Goal: Task Accomplishment & Management: Manage account settings

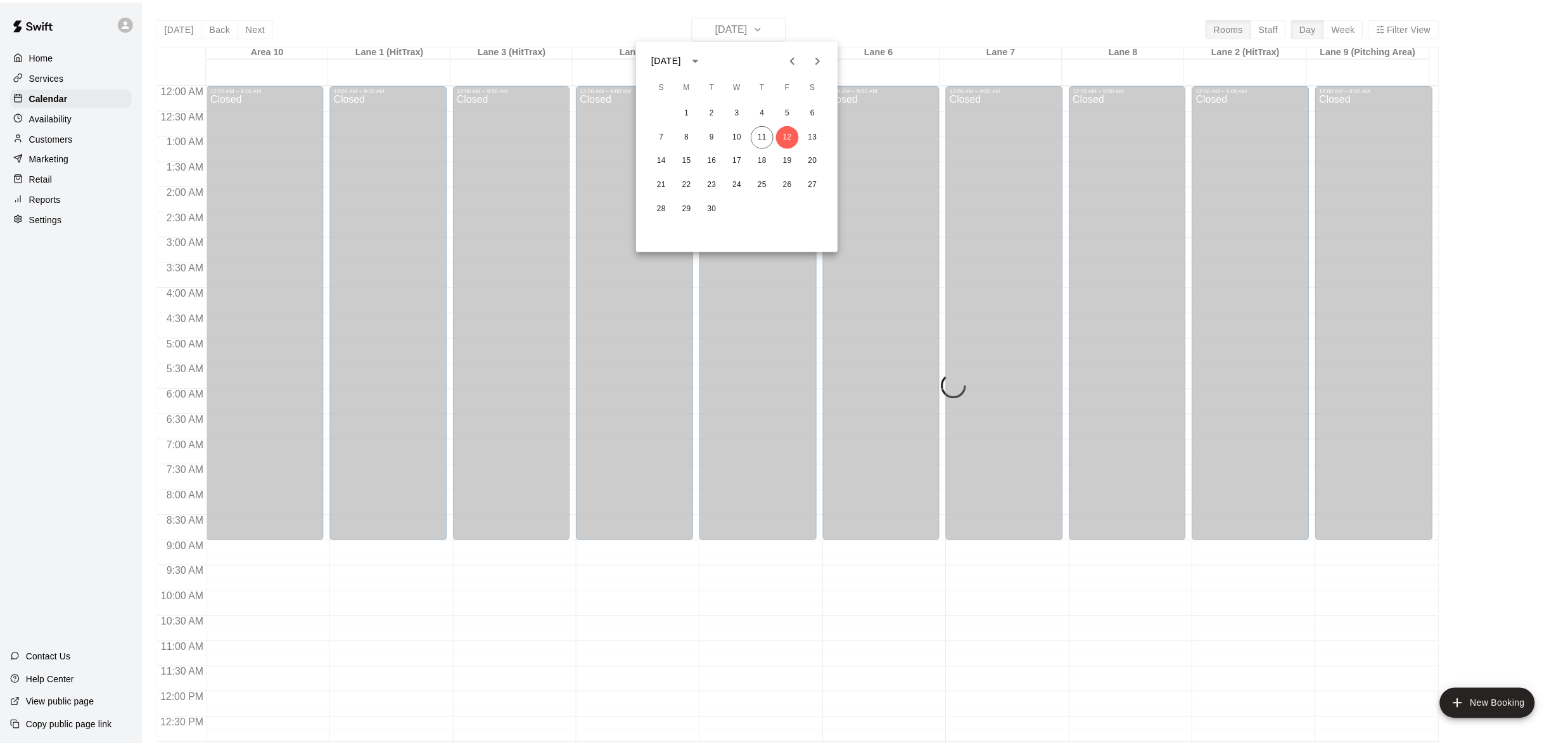
scroll to position [503, 0]
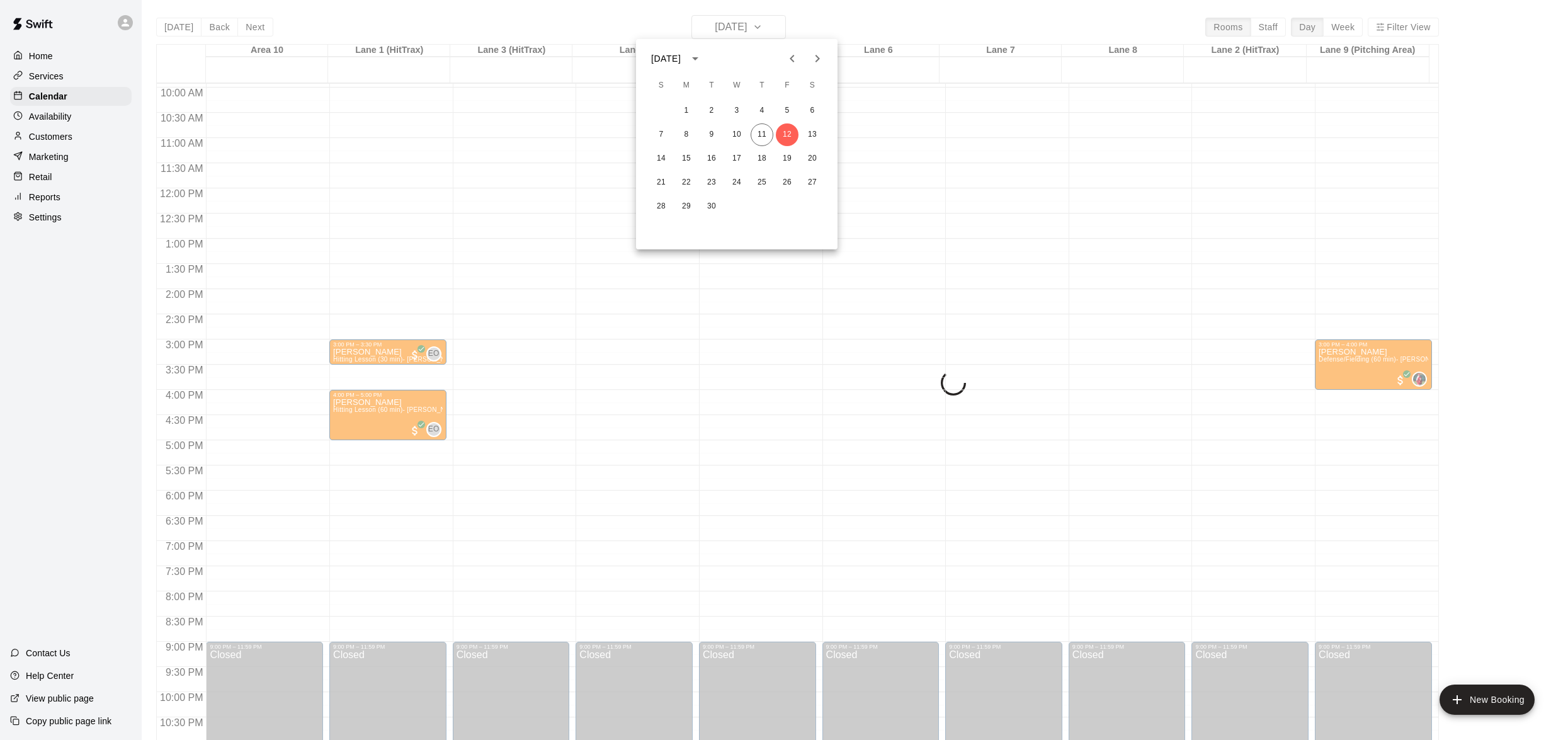
click at [66, 137] on div at bounding box center [784, 370] width 1568 height 740
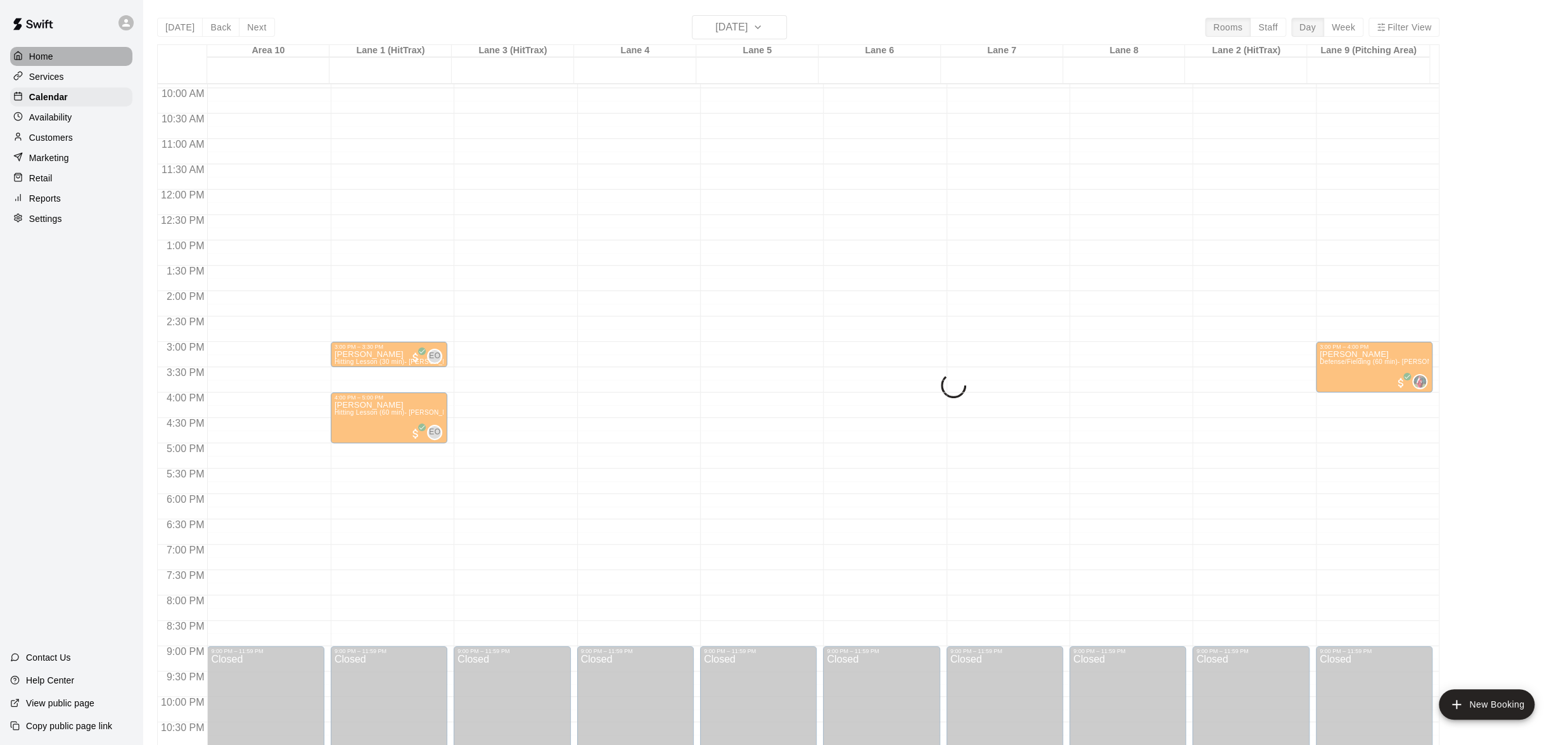
click at [53, 59] on div "Home" at bounding box center [71, 56] width 122 height 19
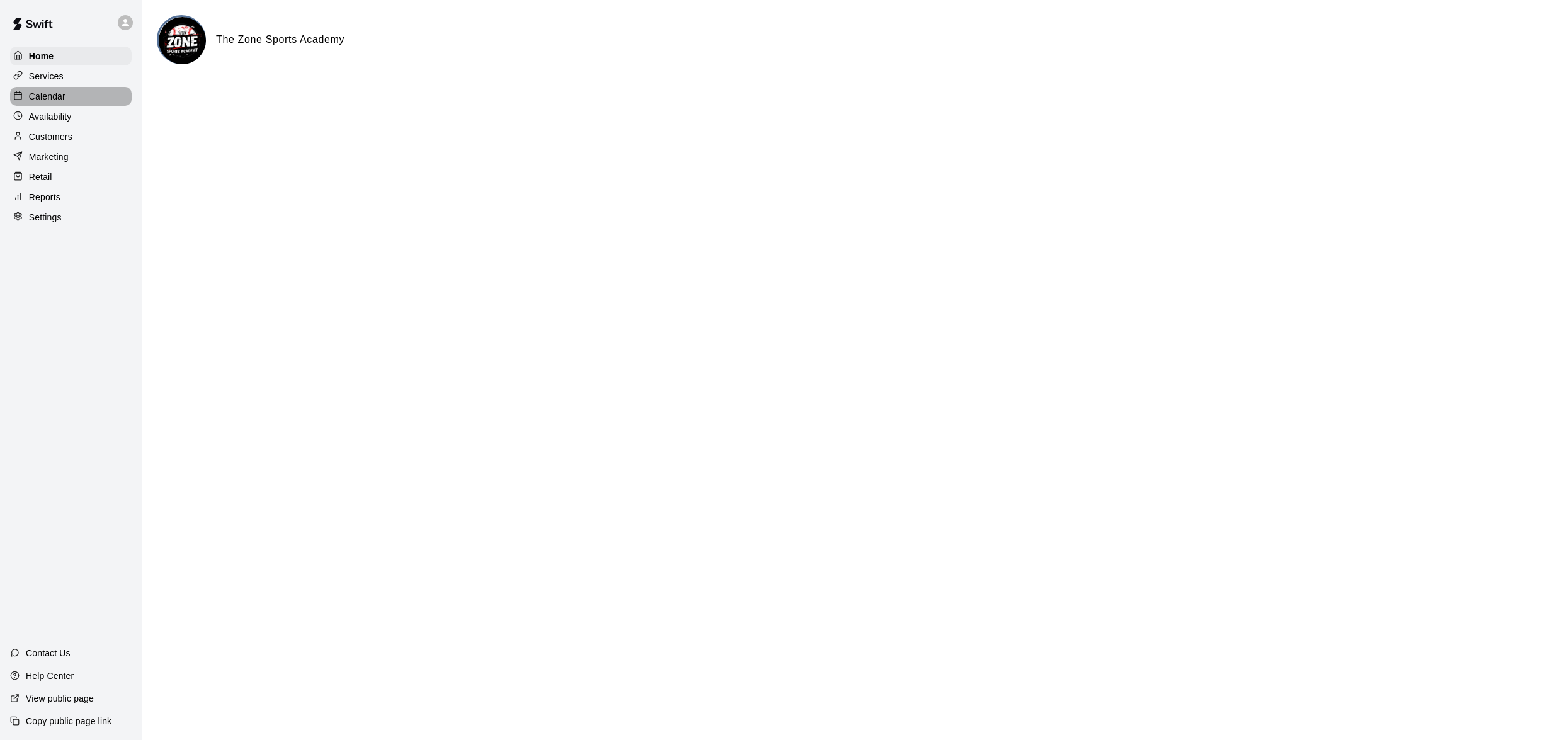
click at [59, 105] on div "Calendar" at bounding box center [71, 96] width 122 height 19
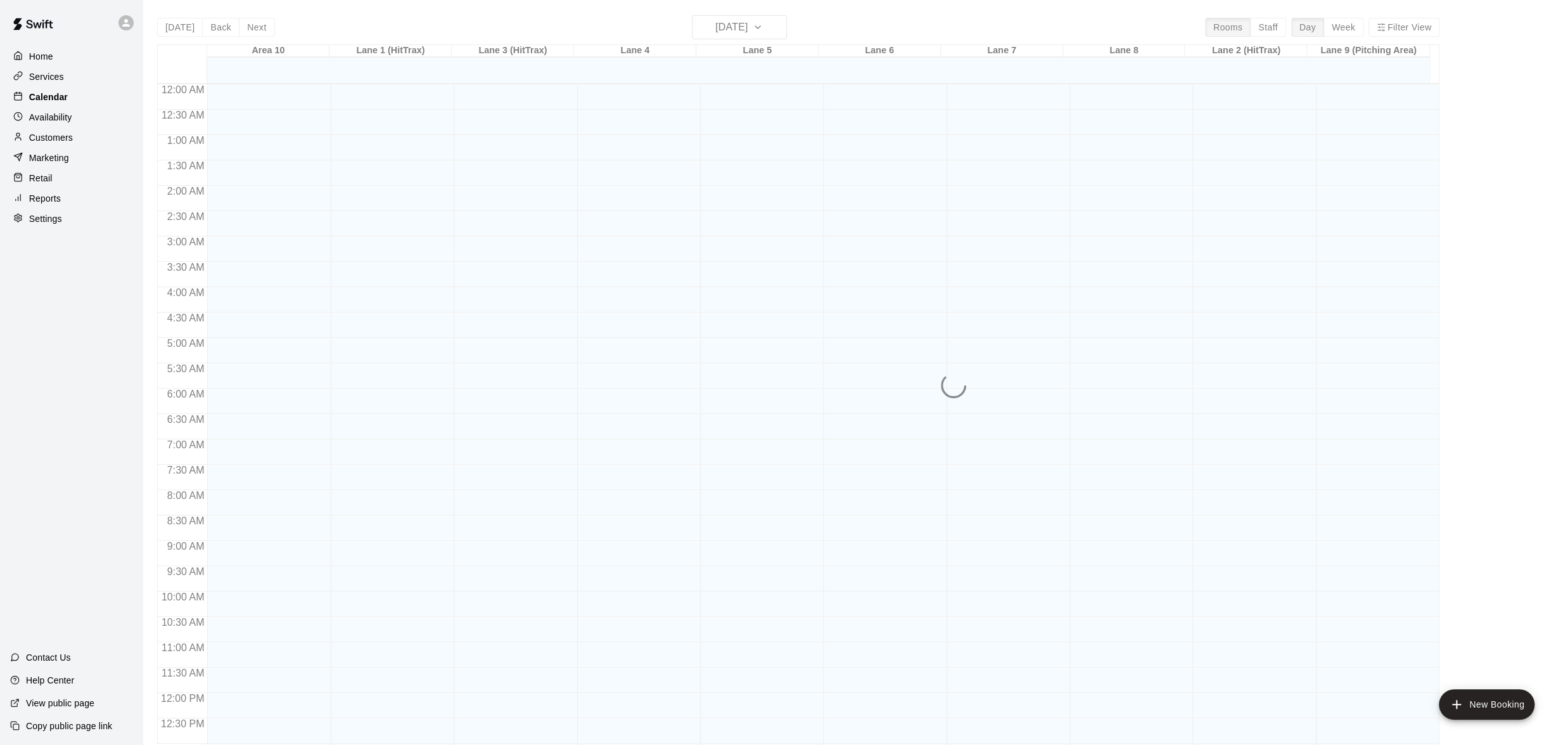
scroll to position [503, 0]
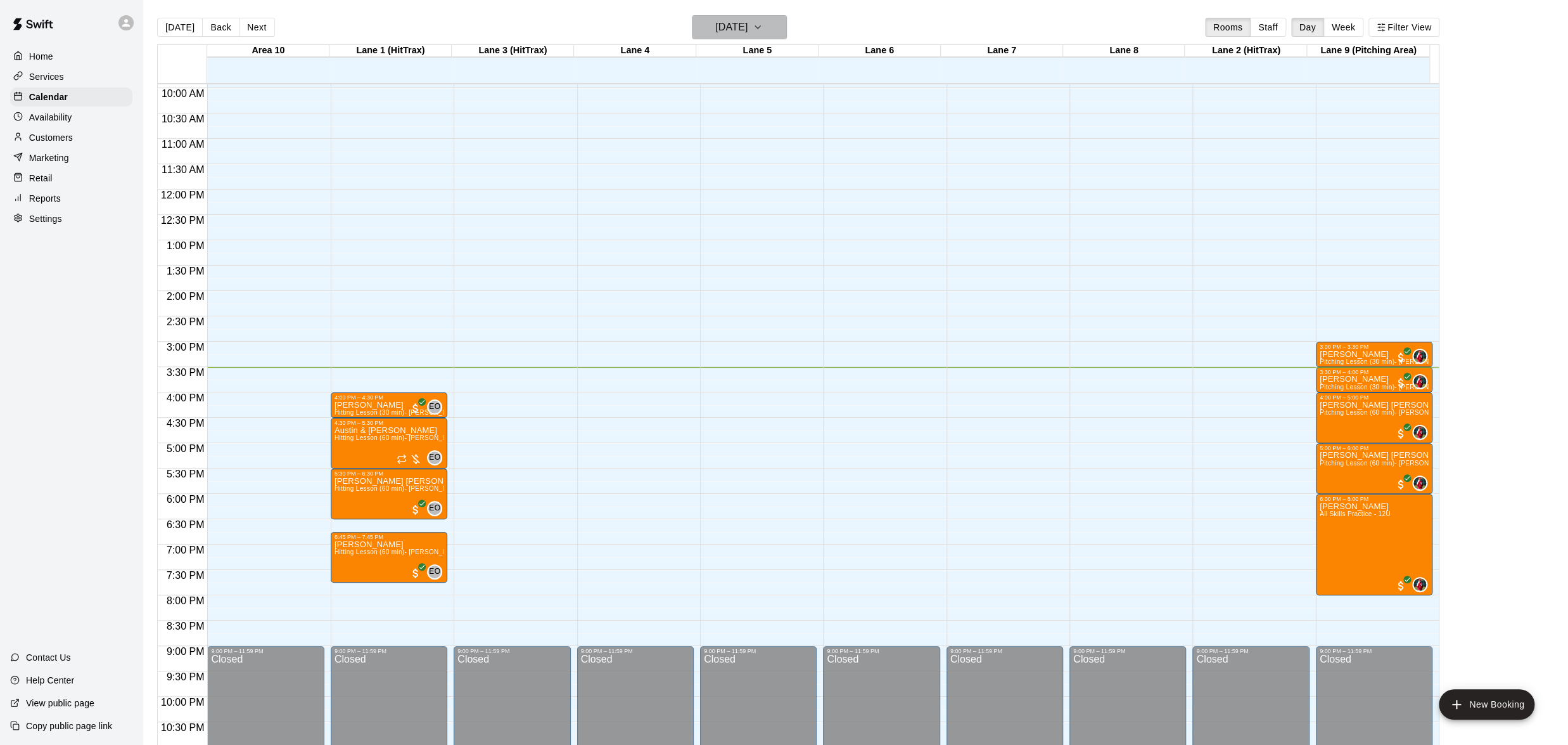
click at [763, 20] on icon "button" at bounding box center [757, 27] width 10 height 15
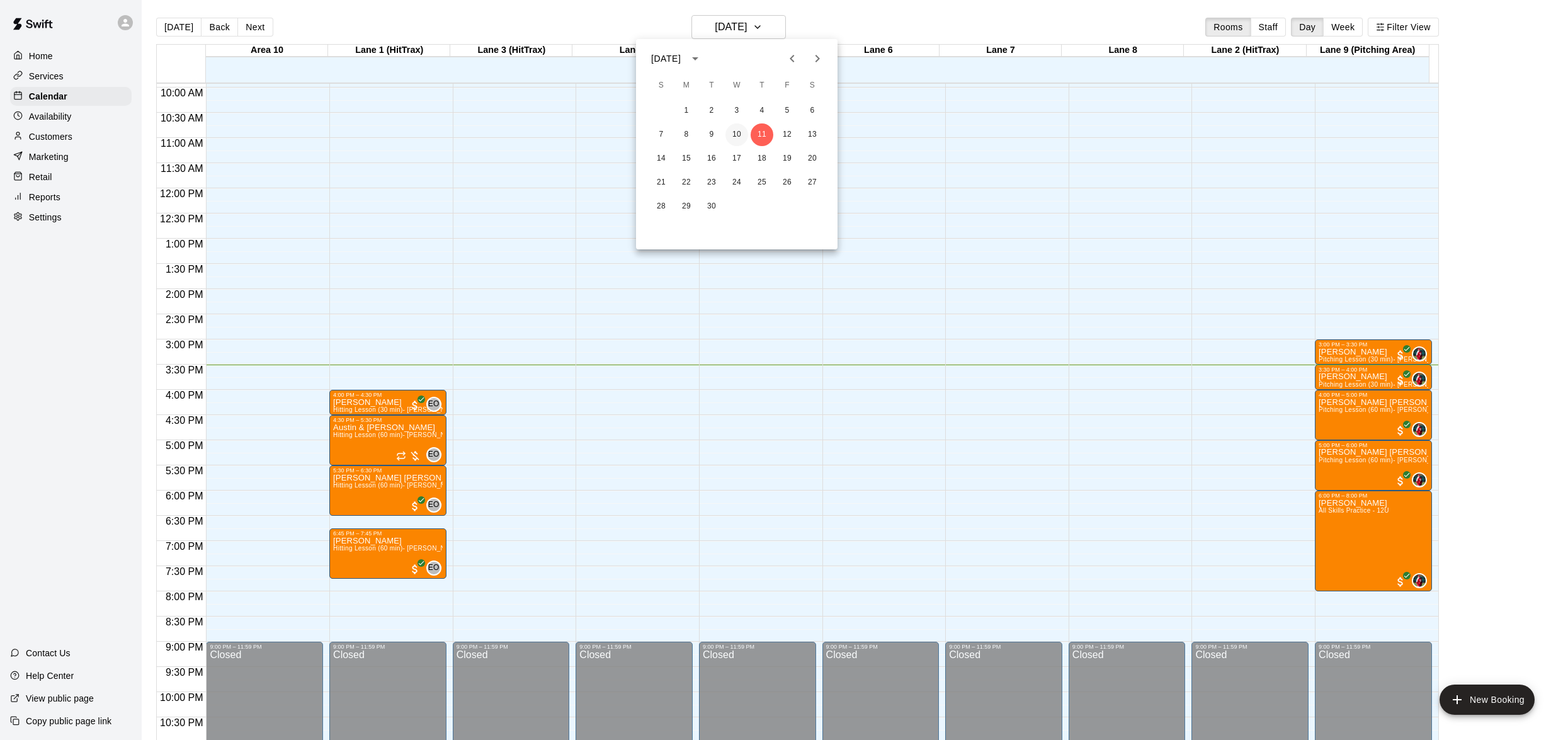
click at [742, 135] on button "10" at bounding box center [736, 135] width 23 height 23
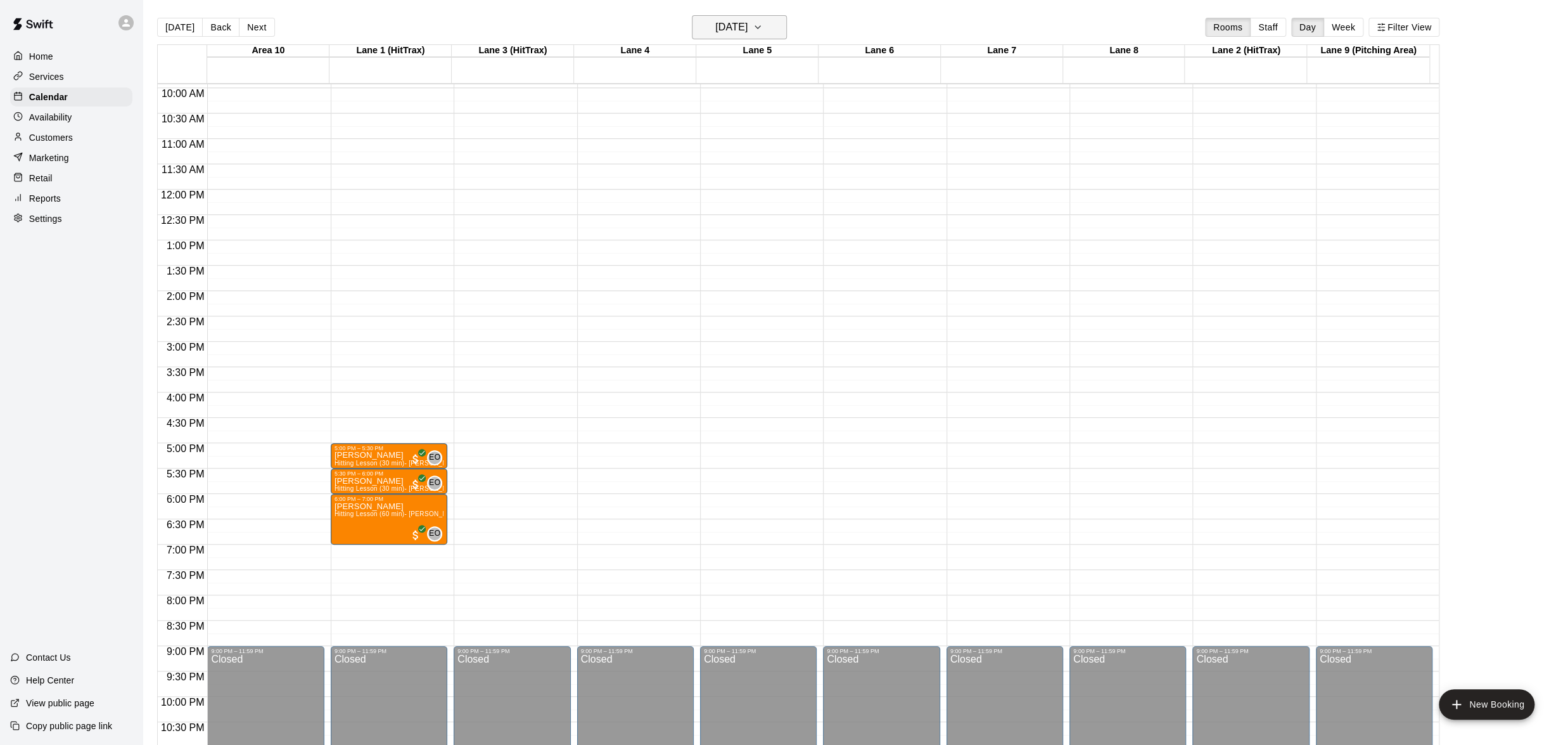
click at [763, 28] on icon "button" at bounding box center [757, 27] width 10 height 15
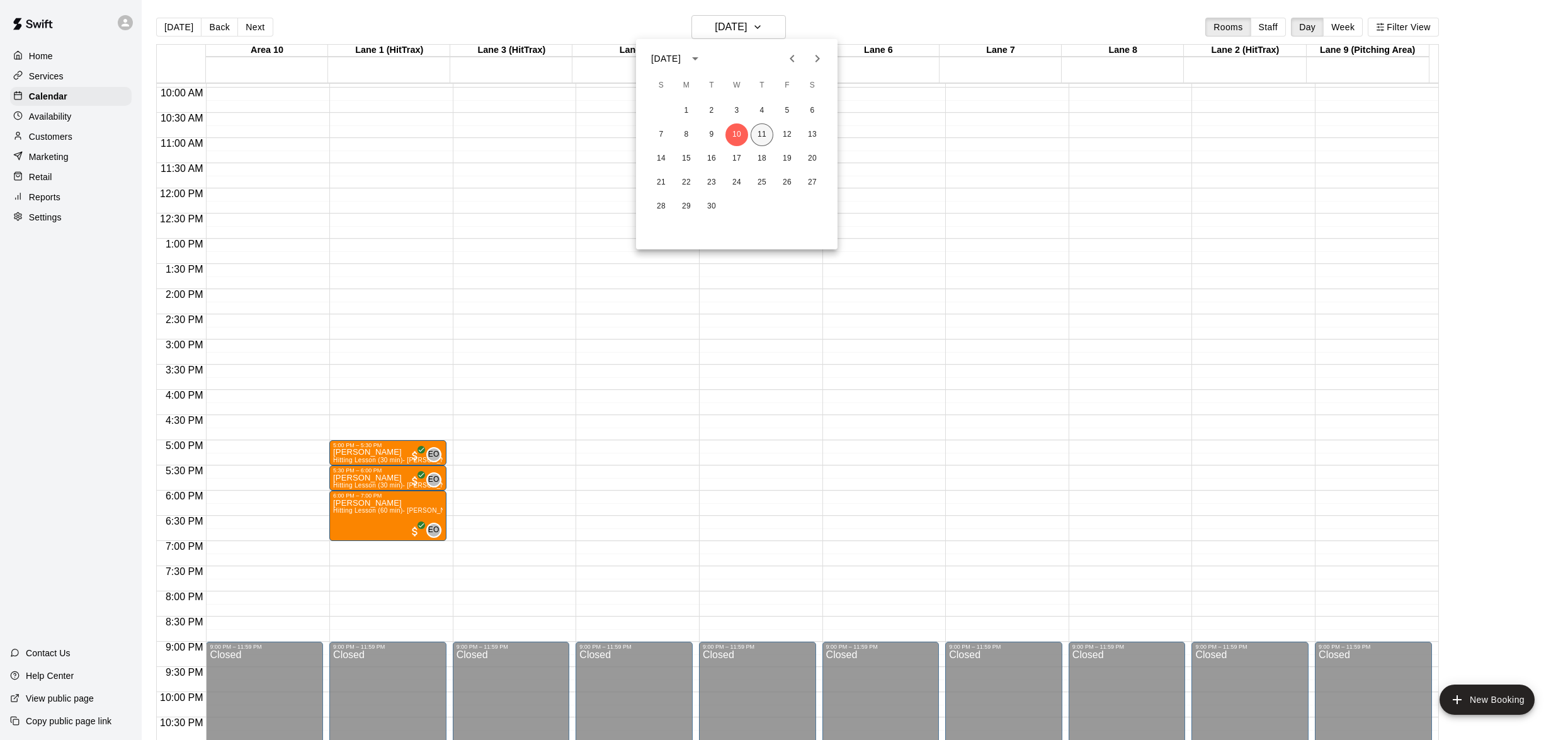
click at [764, 129] on button "11" at bounding box center [762, 135] width 23 height 23
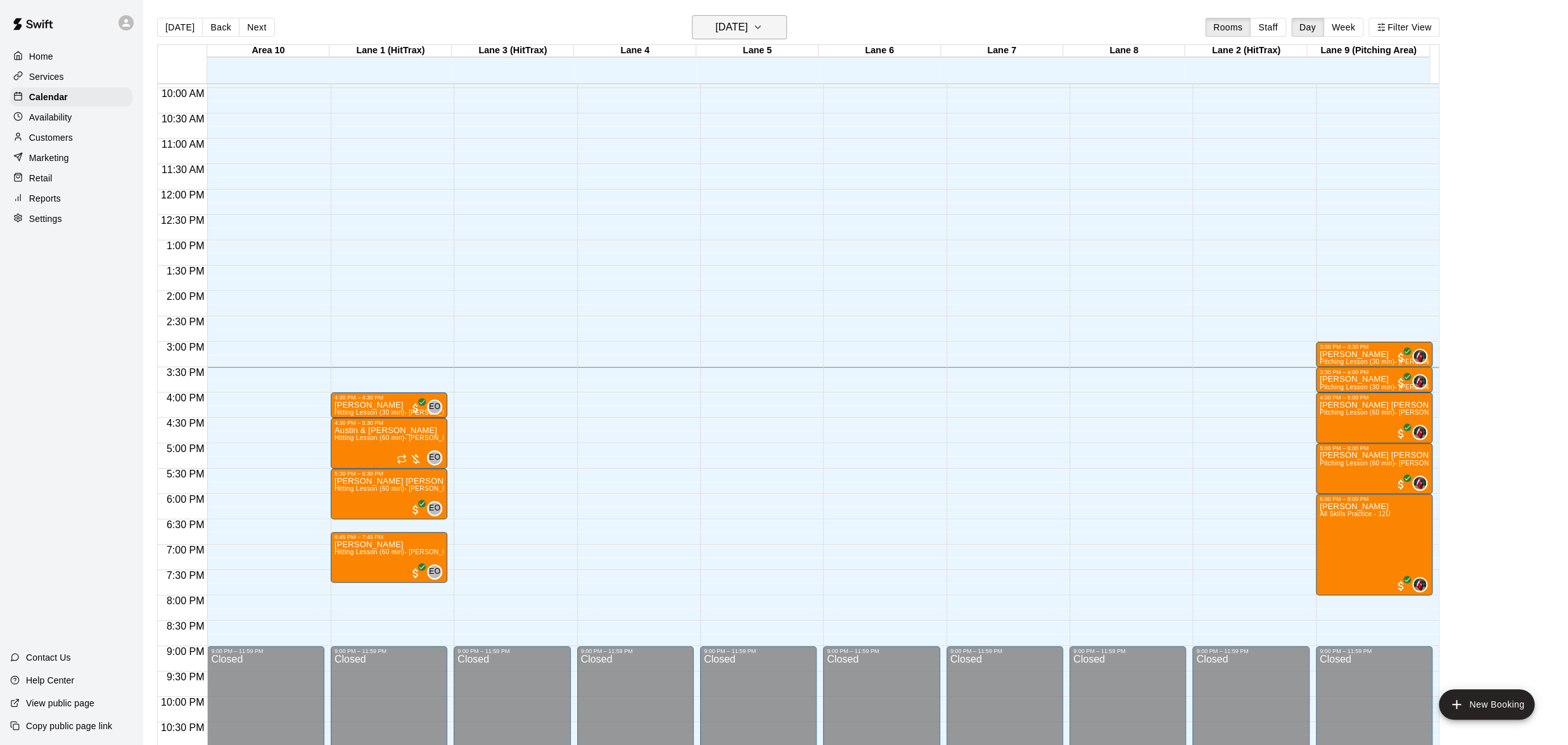
click at [763, 20] on icon "button" at bounding box center [757, 27] width 10 height 15
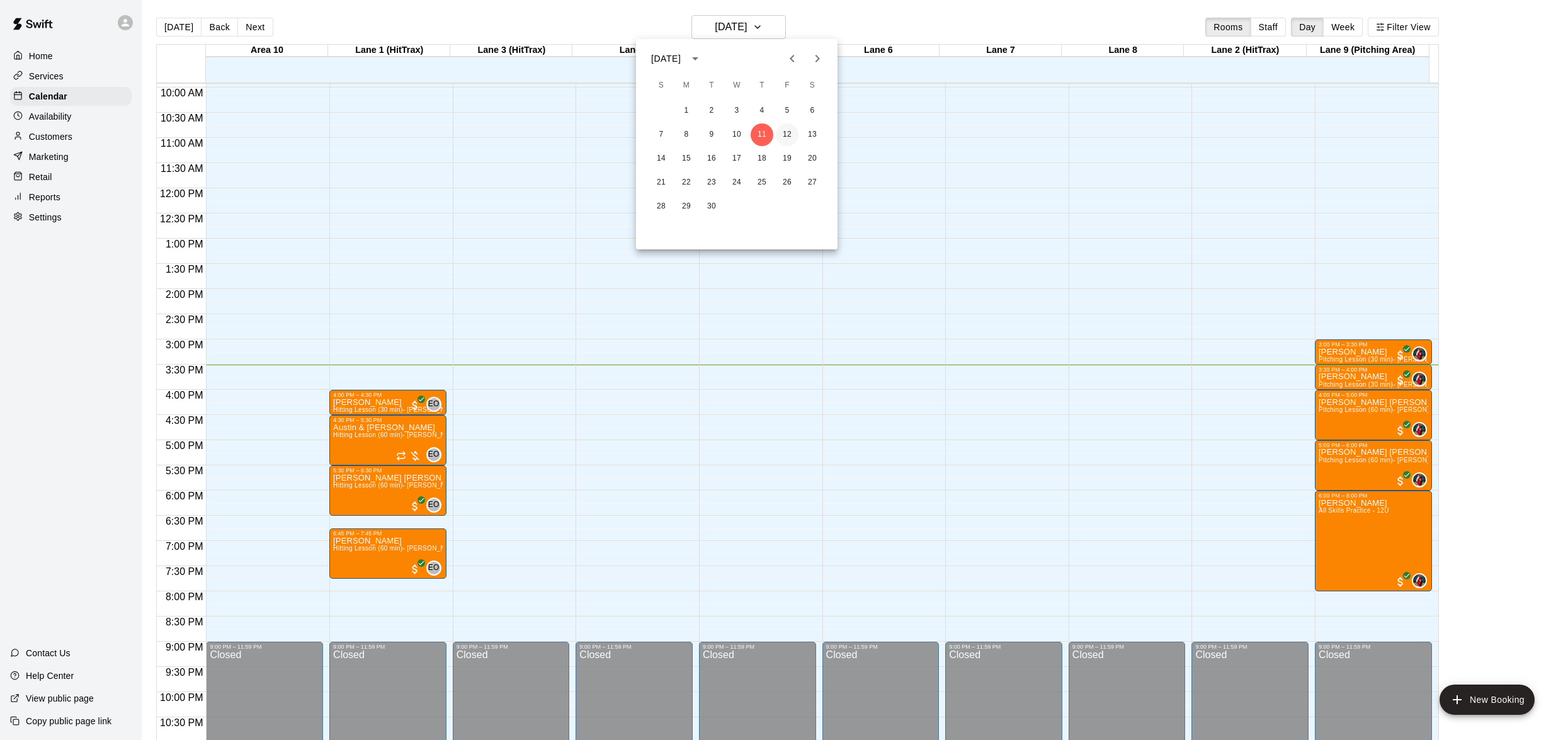
click at [782, 130] on button "12" at bounding box center [787, 135] width 23 height 23
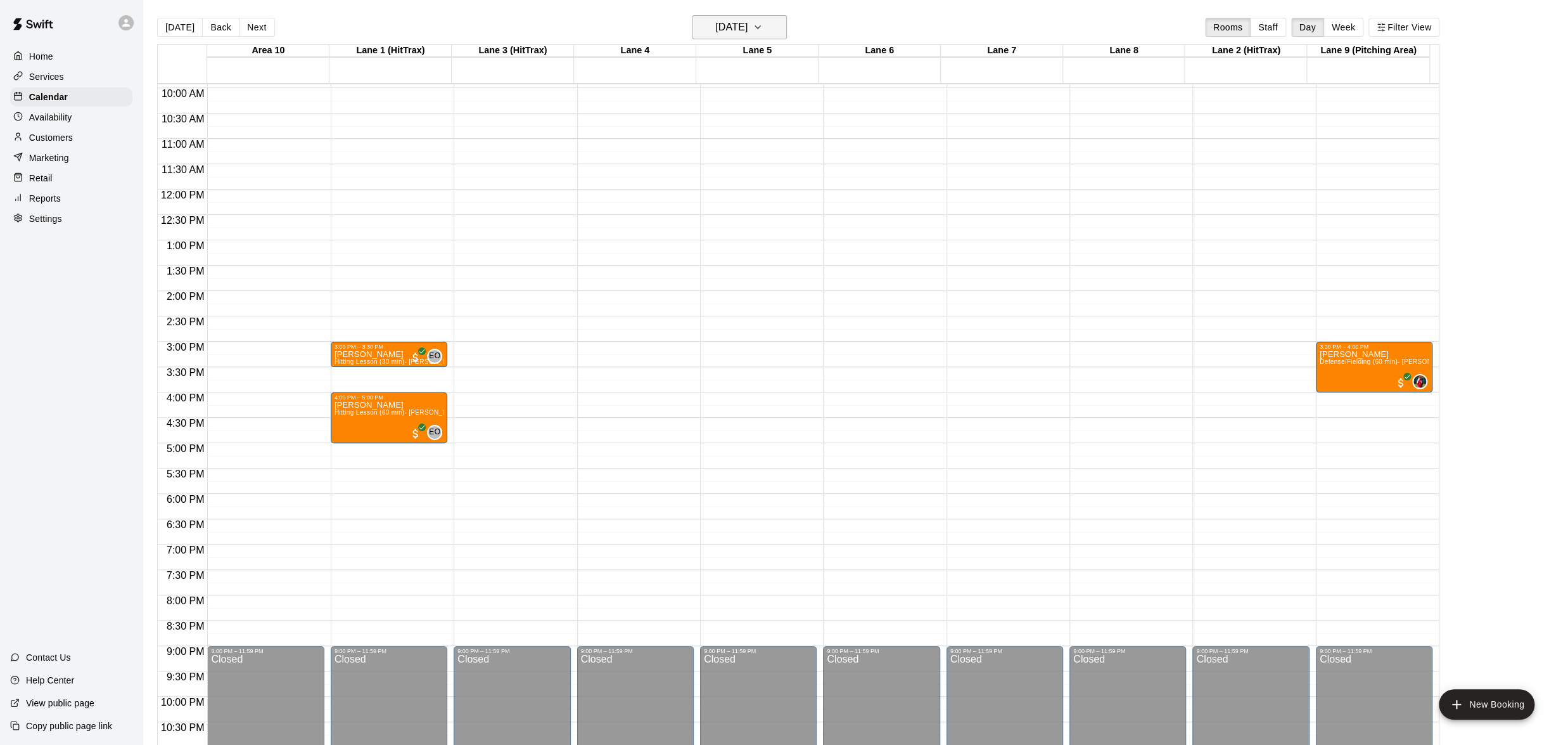
click at [763, 20] on icon "button" at bounding box center [757, 27] width 10 height 15
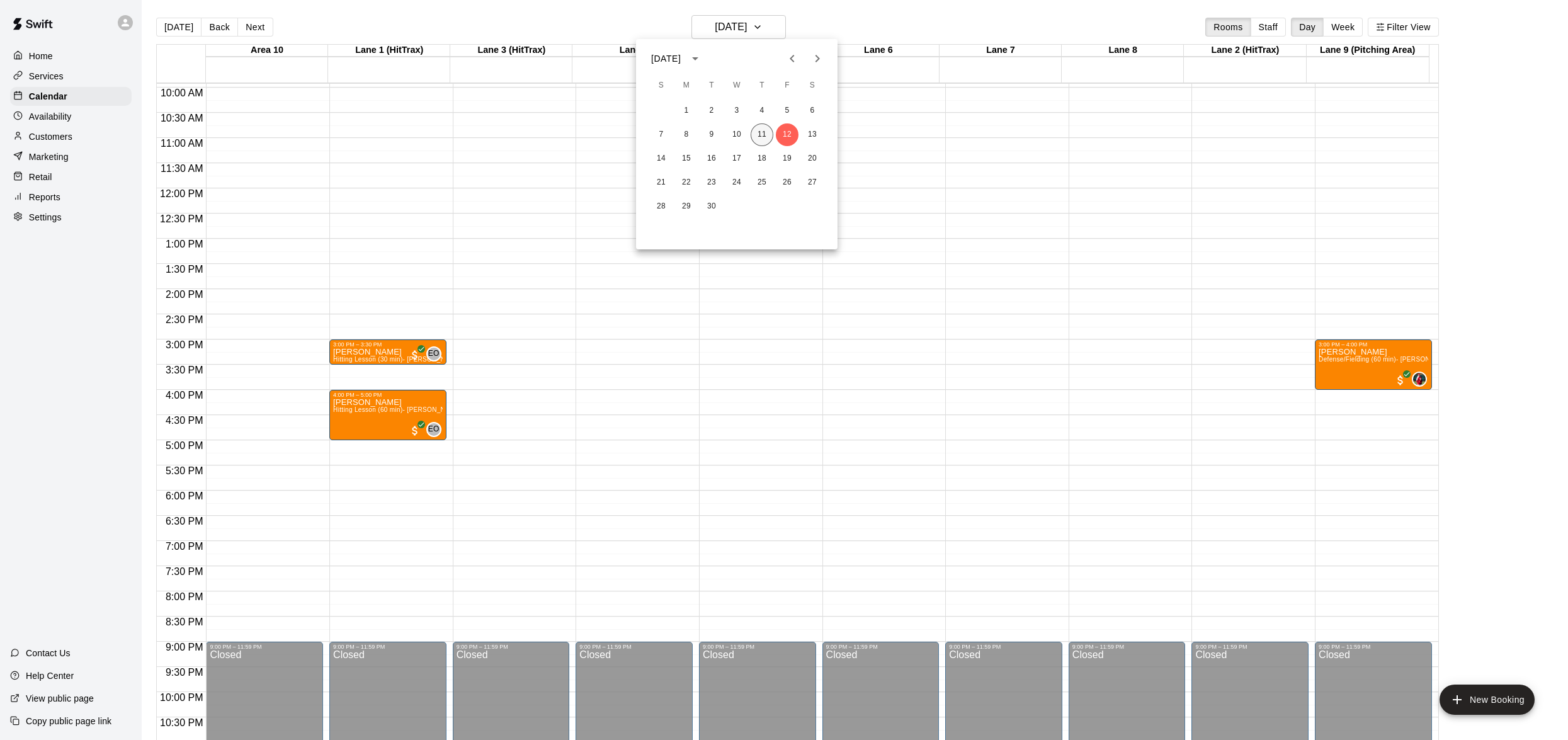
click at [759, 126] on button "11" at bounding box center [762, 135] width 23 height 23
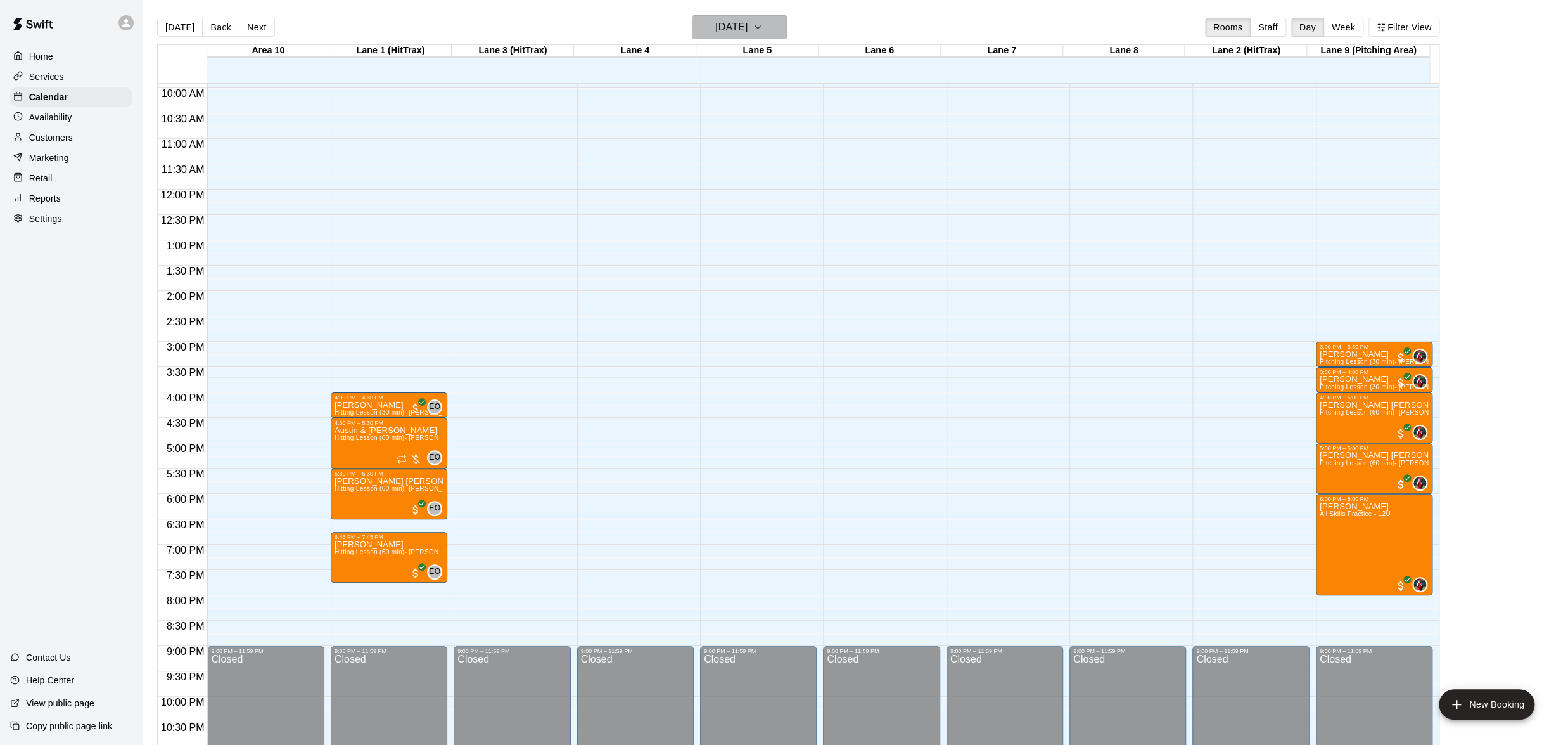
click at [763, 21] on icon "button" at bounding box center [757, 27] width 10 height 15
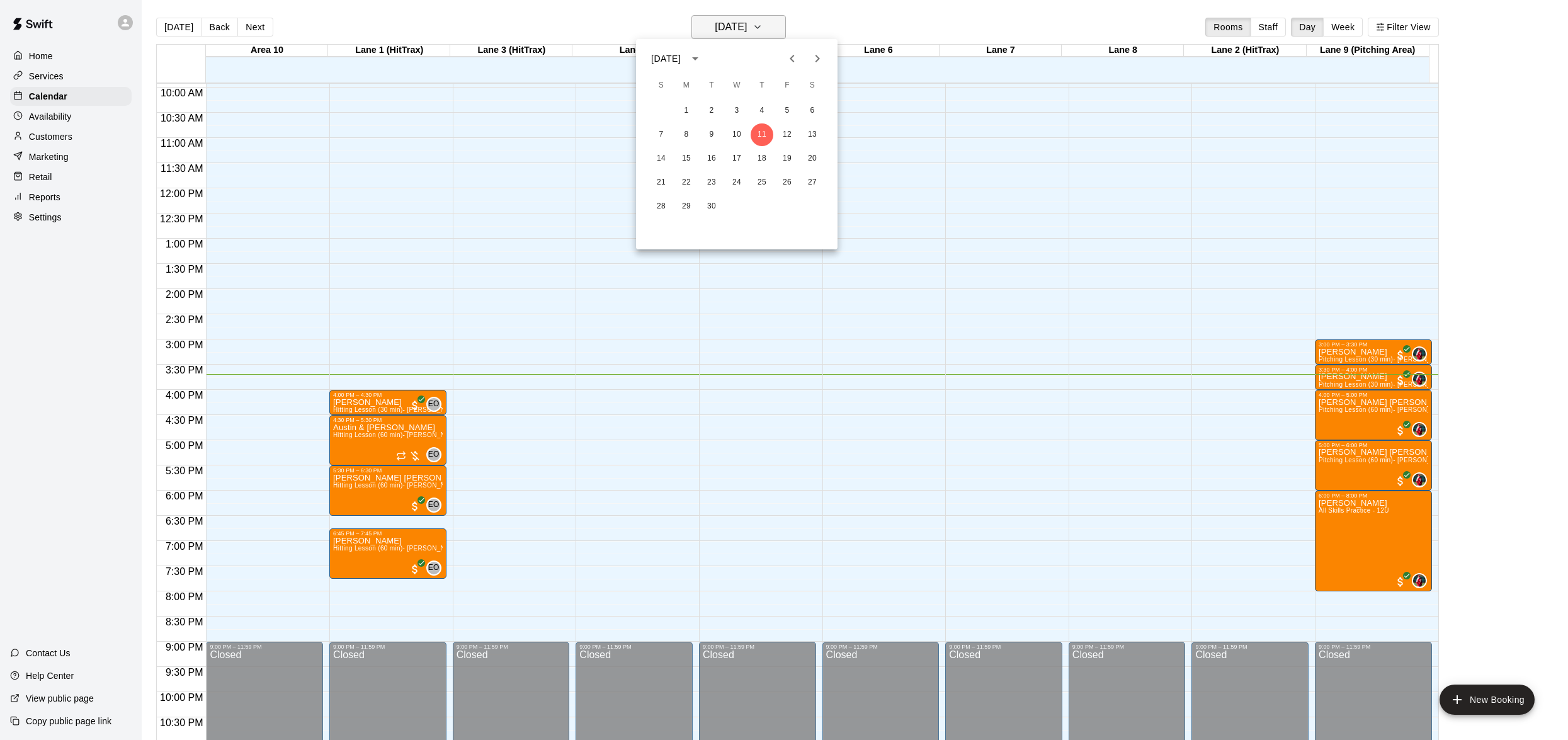
click at [776, 21] on div at bounding box center [784, 370] width 1568 height 740
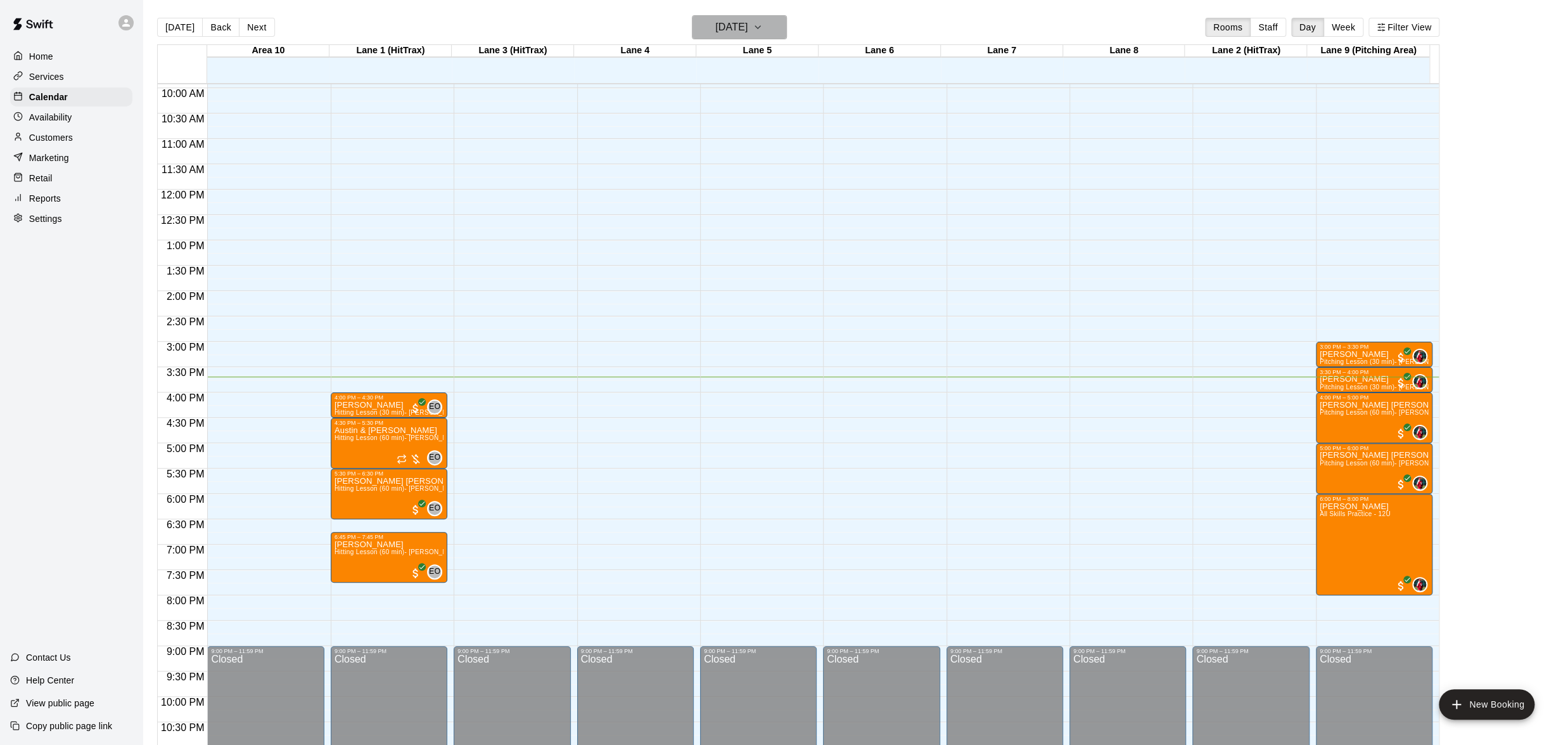
click at [763, 20] on icon "button" at bounding box center [757, 27] width 10 height 15
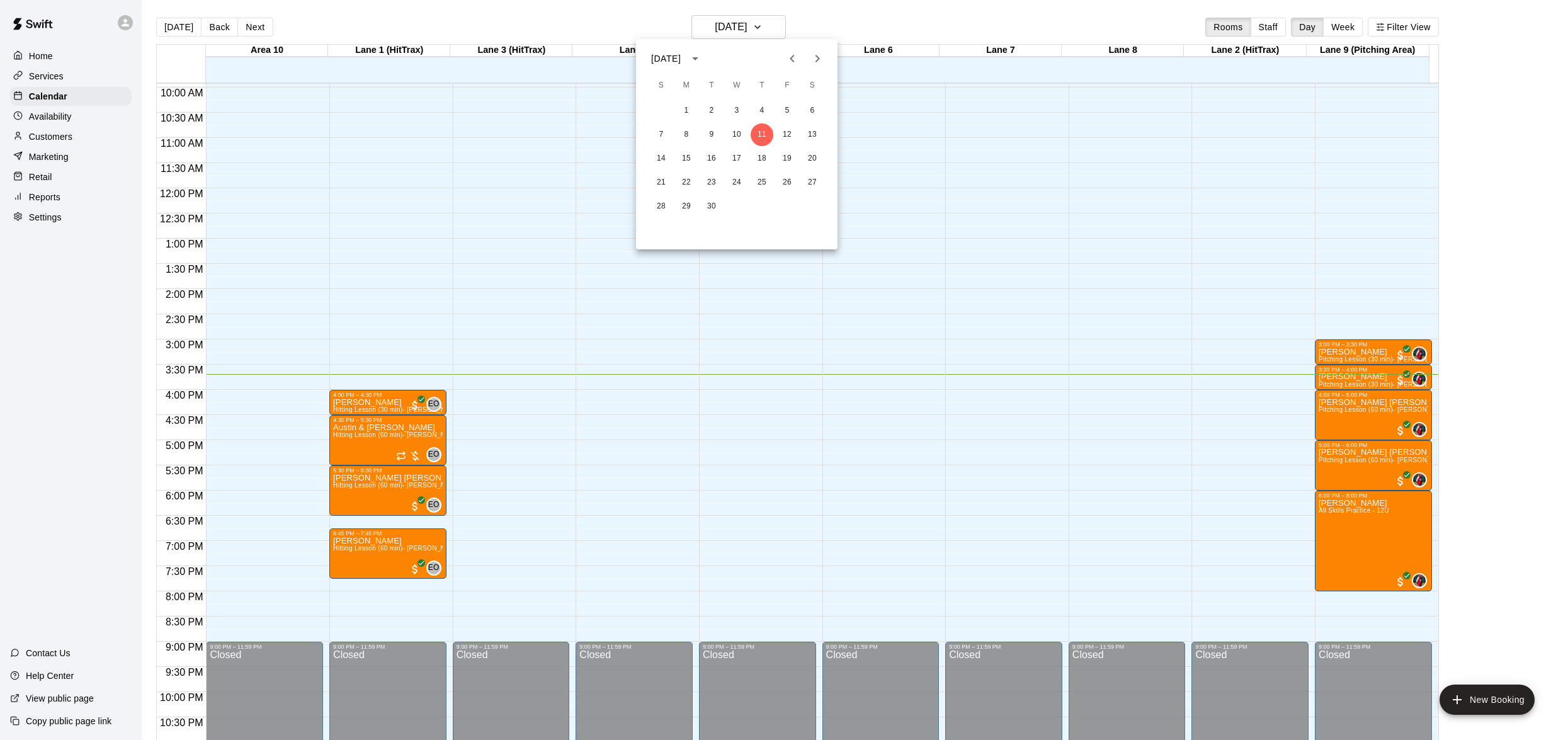
click at [774, 20] on div at bounding box center [784, 370] width 1568 height 740
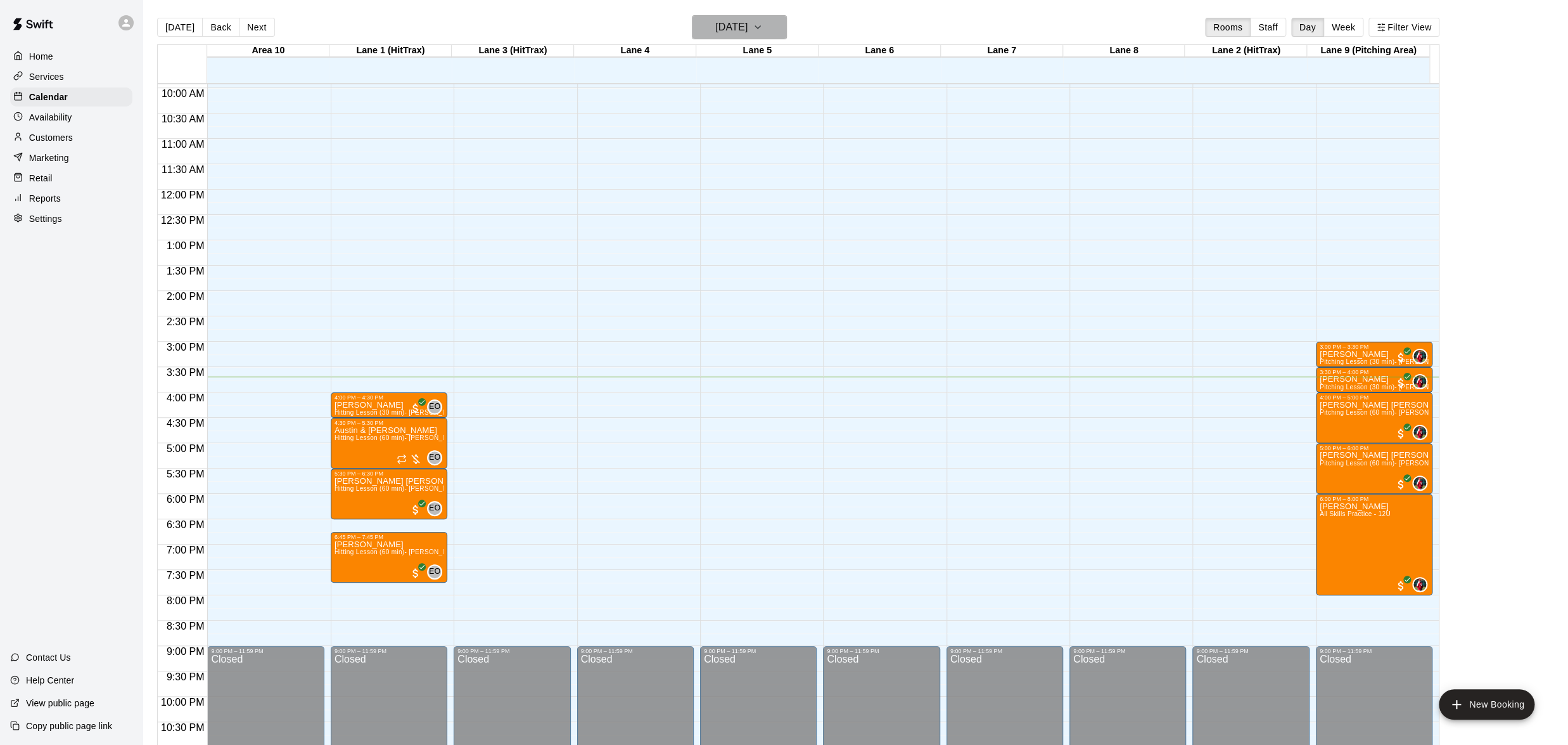
click at [763, 20] on icon "button" at bounding box center [757, 27] width 10 height 15
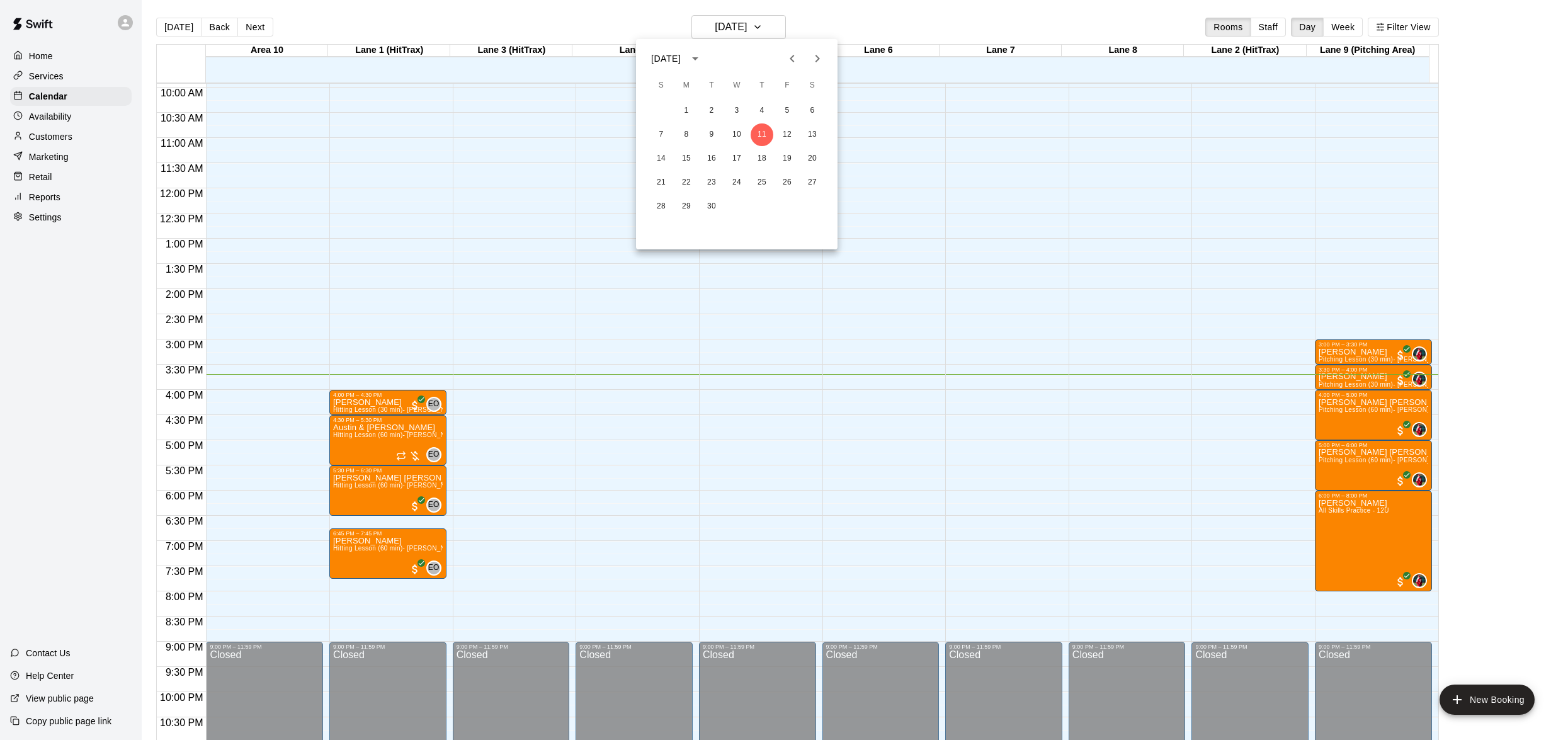
click at [774, 20] on div at bounding box center [784, 370] width 1568 height 740
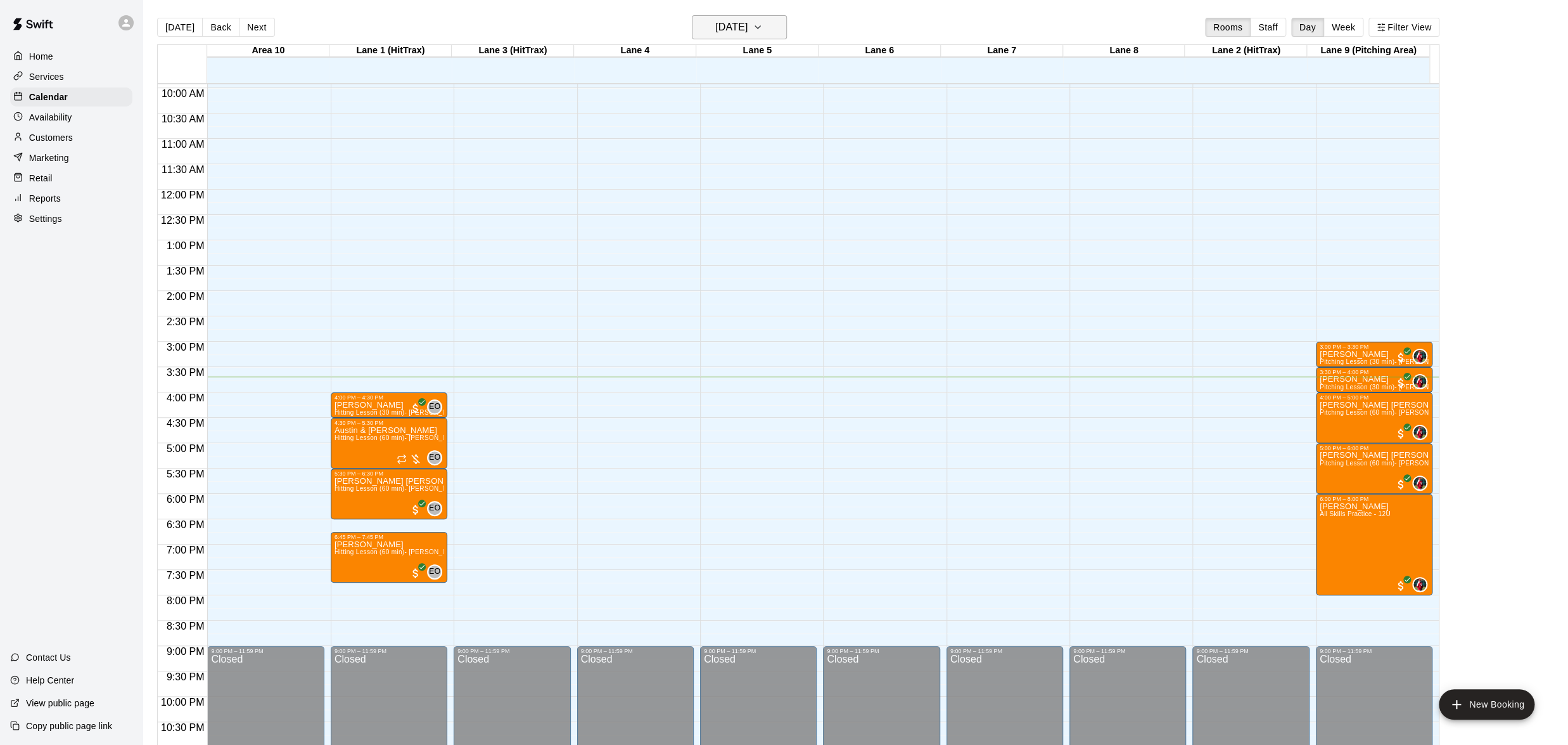
click at [763, 20] on icon "button" at bounding box center [757, 27] width 10 height 15
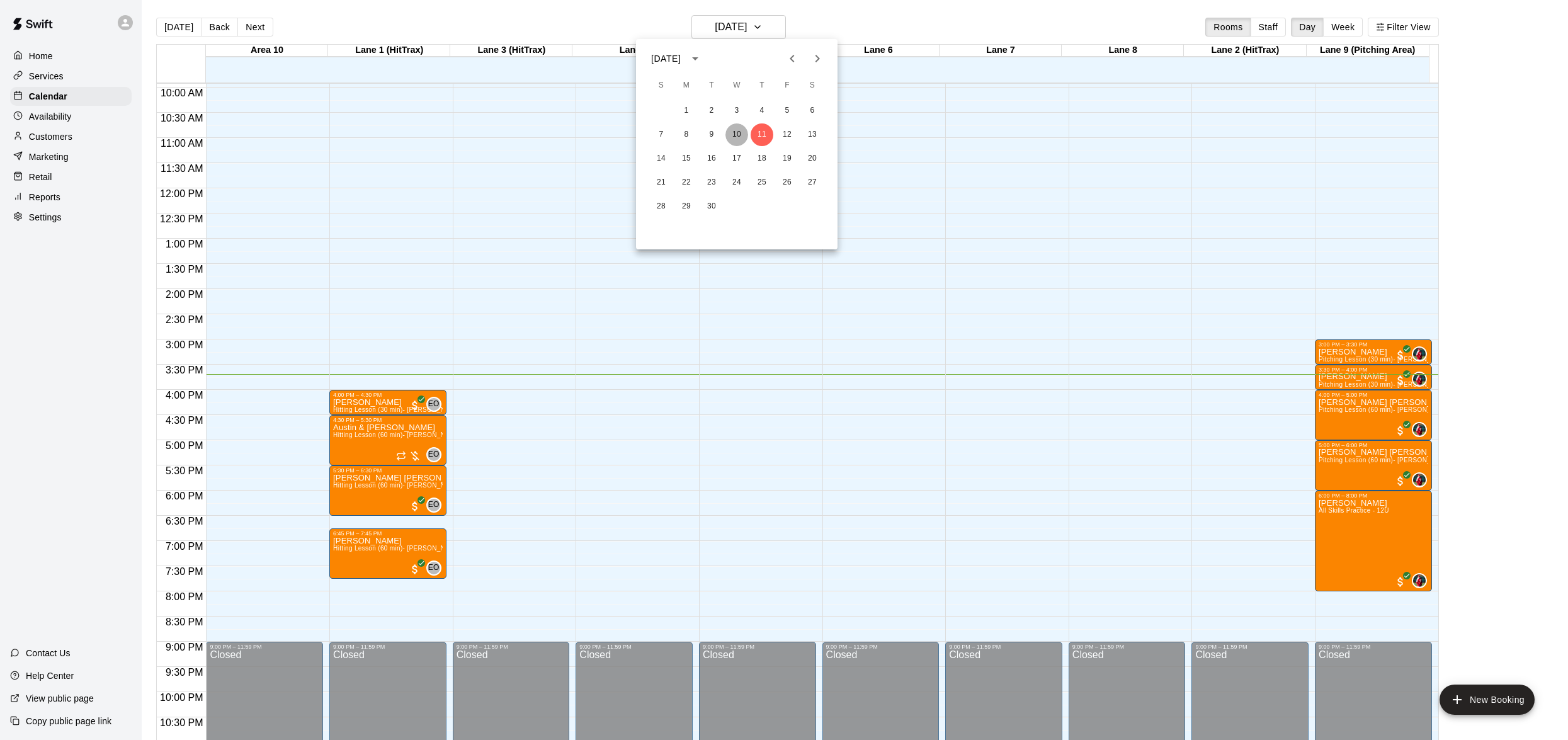
click at [738, 136] on button "10" at bounding box center [736, 135] width 23 height 23
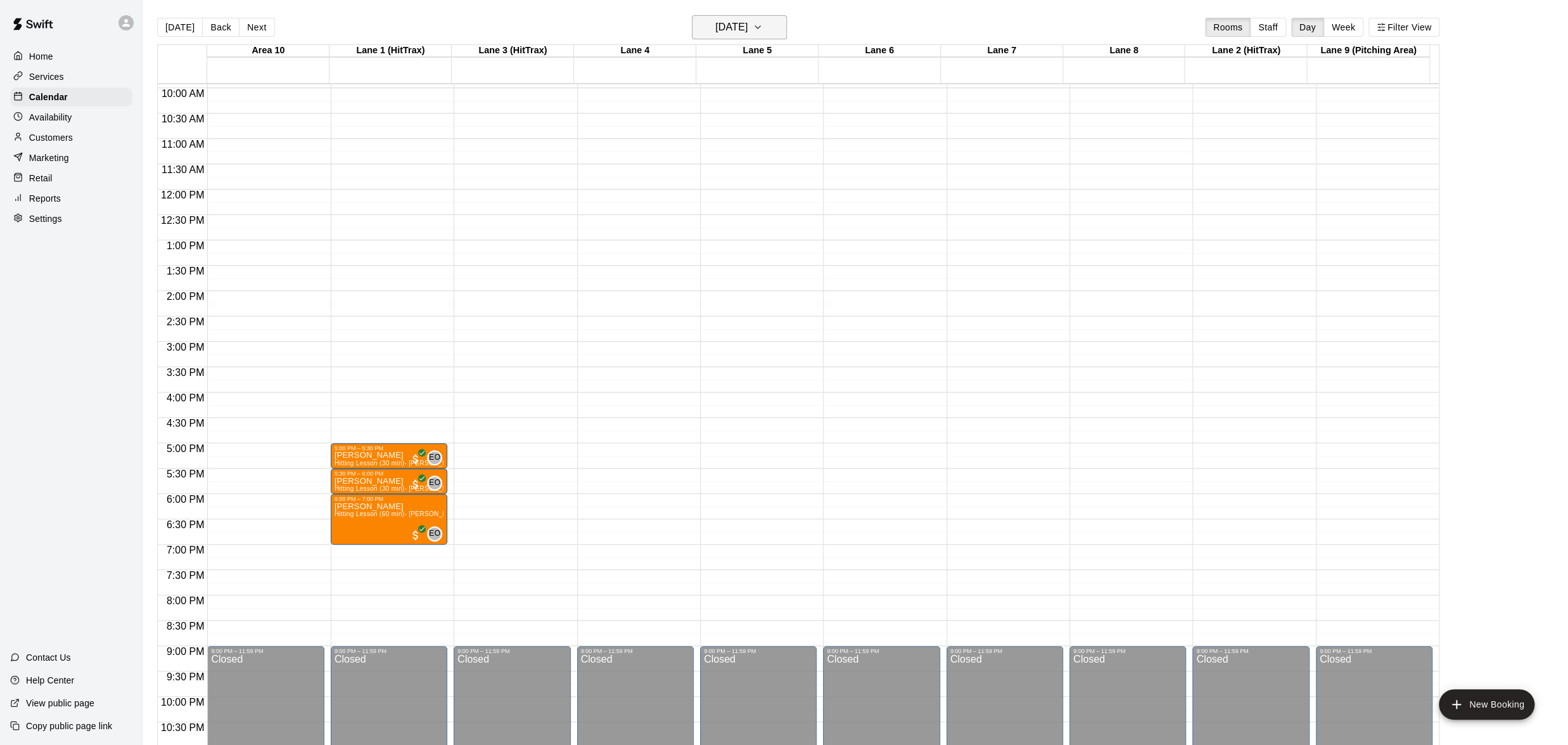
click at [763, 20] on icon "button" at bounding box center [757, 27] width 10 height 15
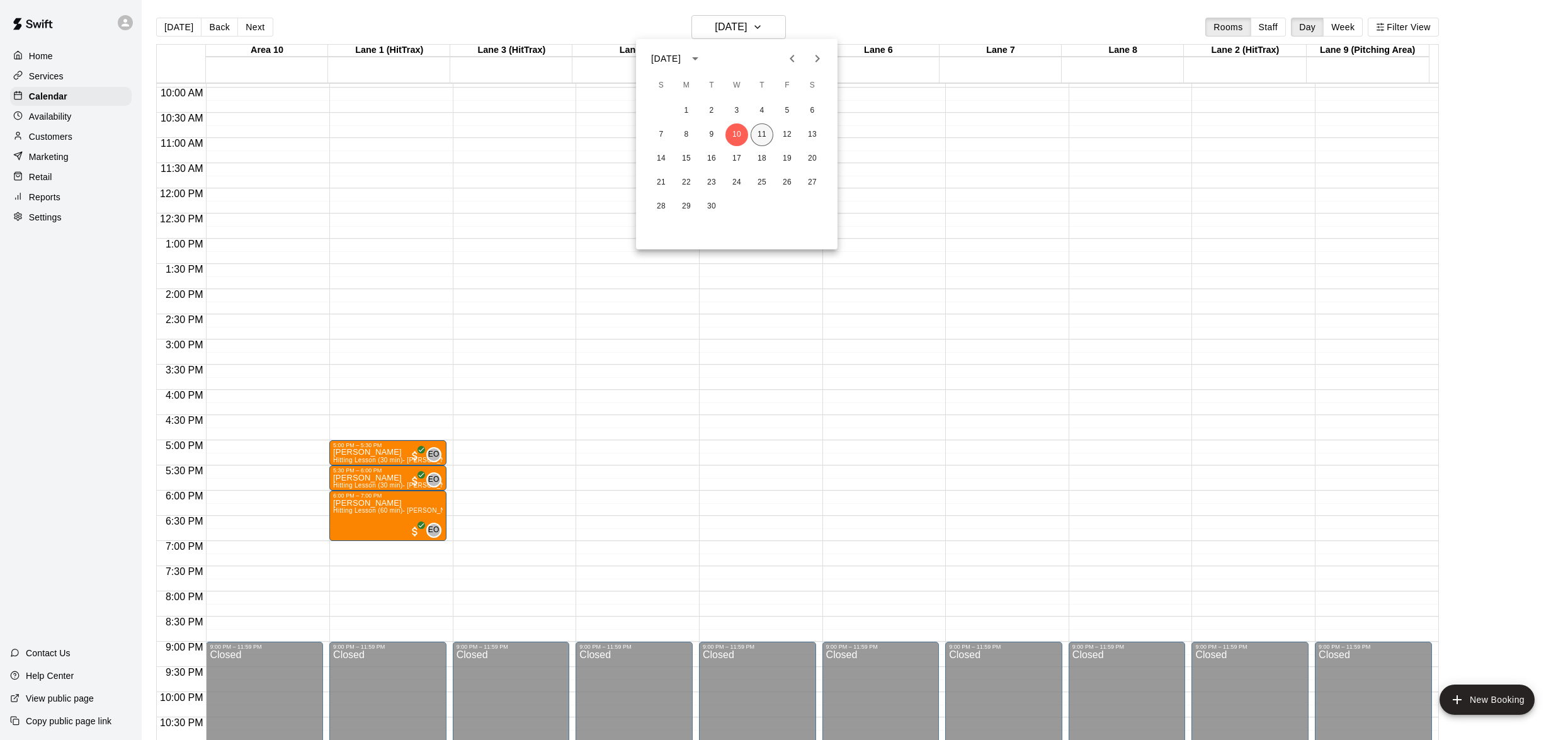
click at [759, 129] on button "11" at bounding box center [762, 135] width 23 height 23
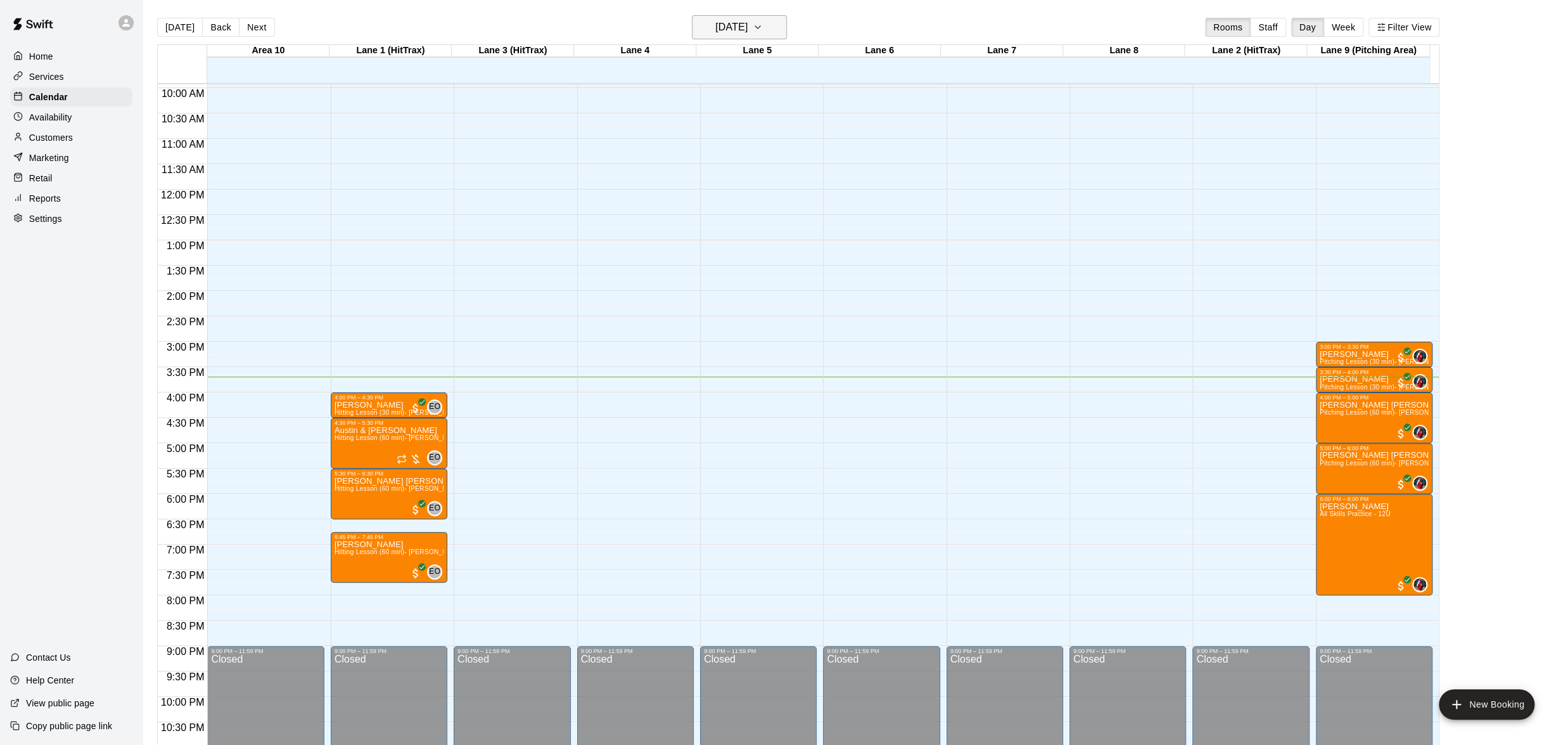
click at [763, 22] on icon "button" at bounding box center [757, 27] width 10 height 15
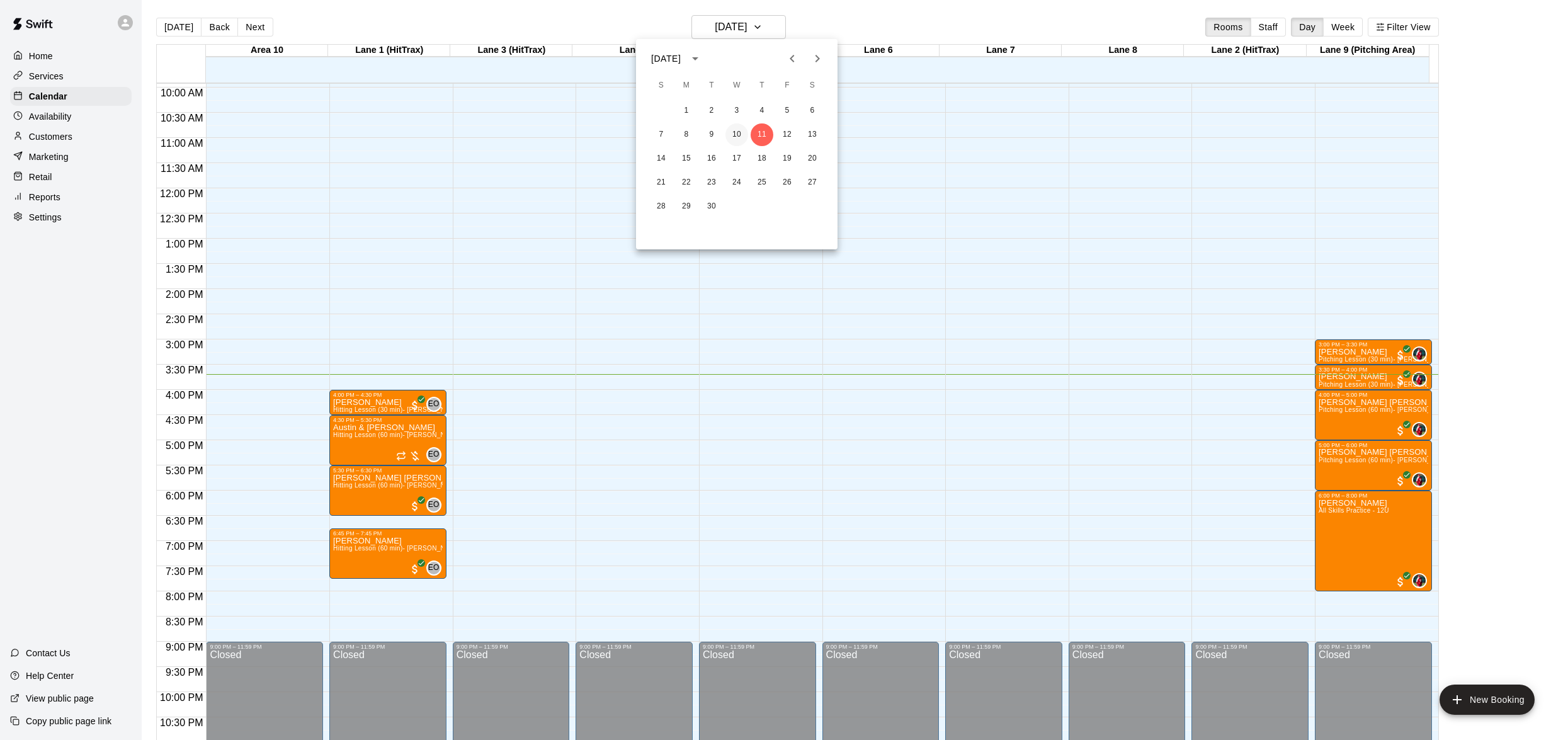
click at [742, 125] on button "10" at bounding box center [736, 135] width 23 height 23
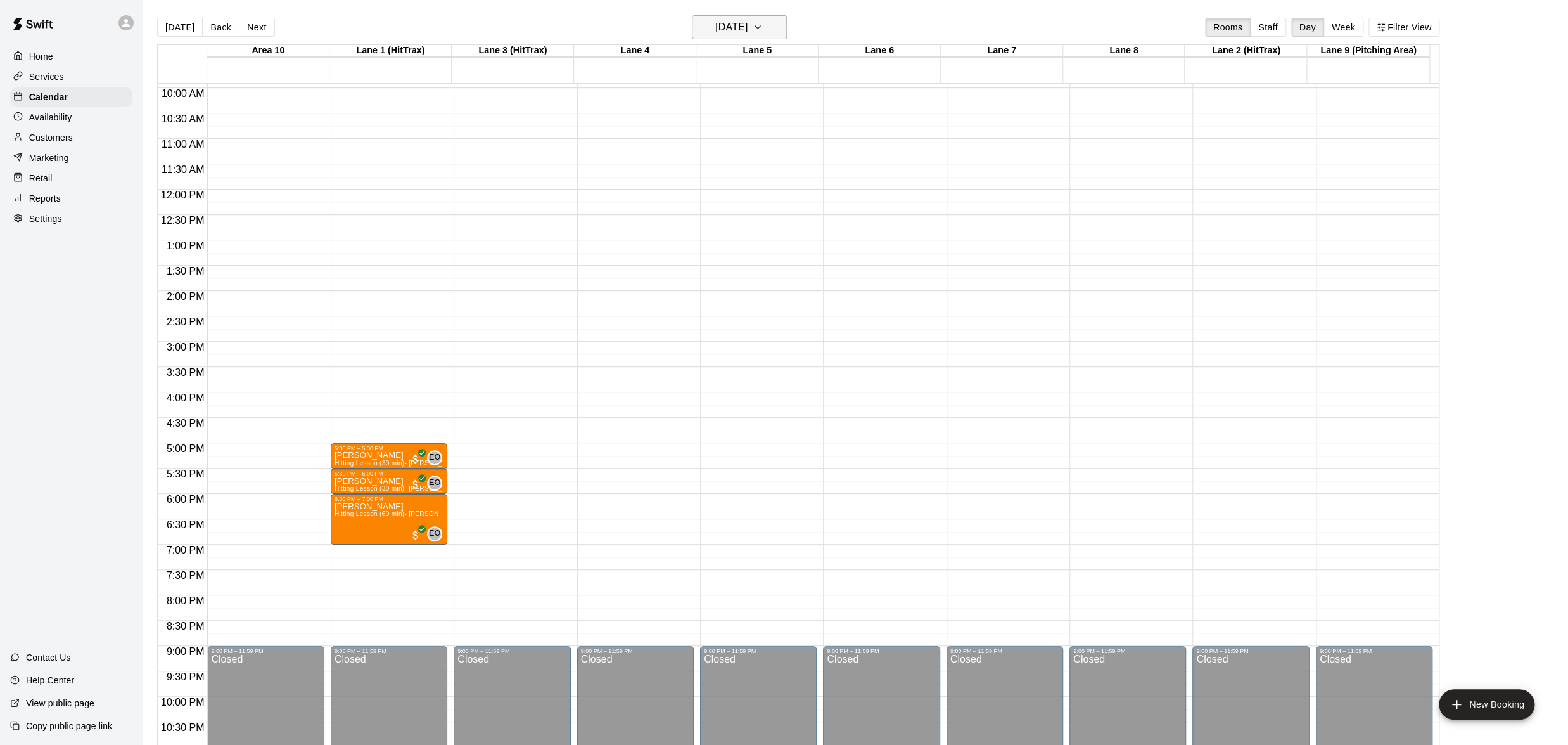
click at [763, 24] on icon "button" at bounding box center [757, 27] width 10 height 15
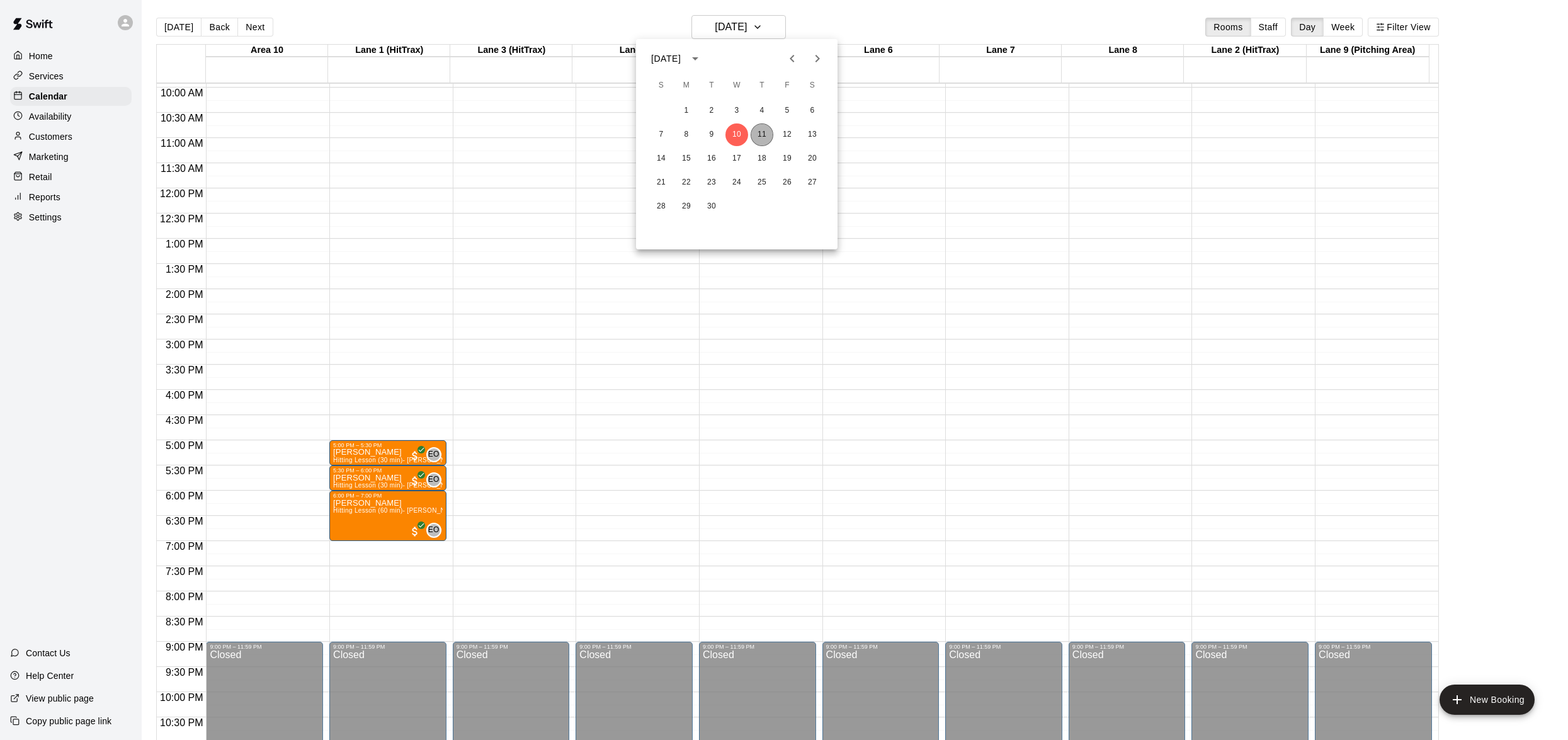
click at [759, 129] on button "11" at bounding box center [762, 135] width 23 height 23
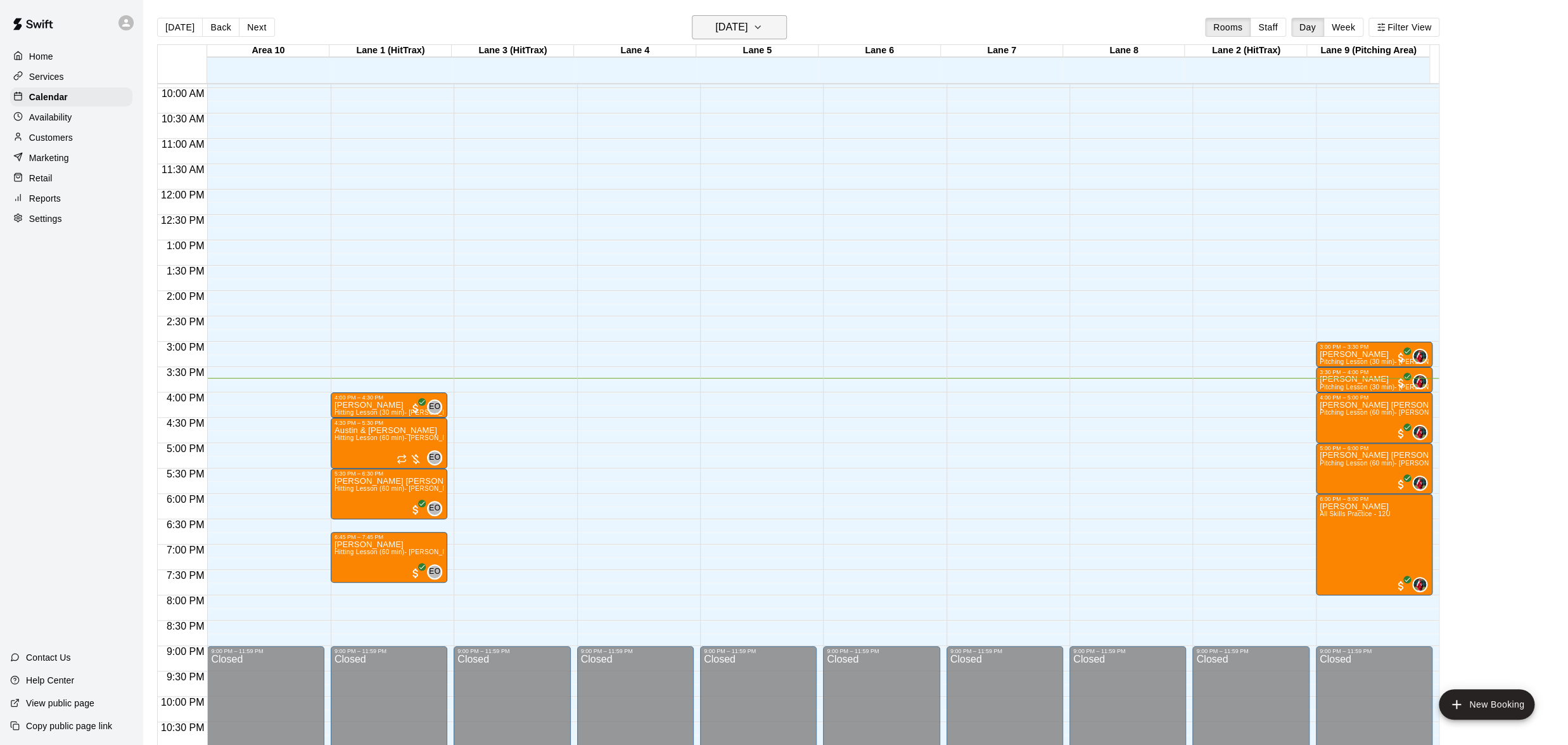
click at [763, 22] on icon "button" at bounding box center [757, 27] width 10 height 15
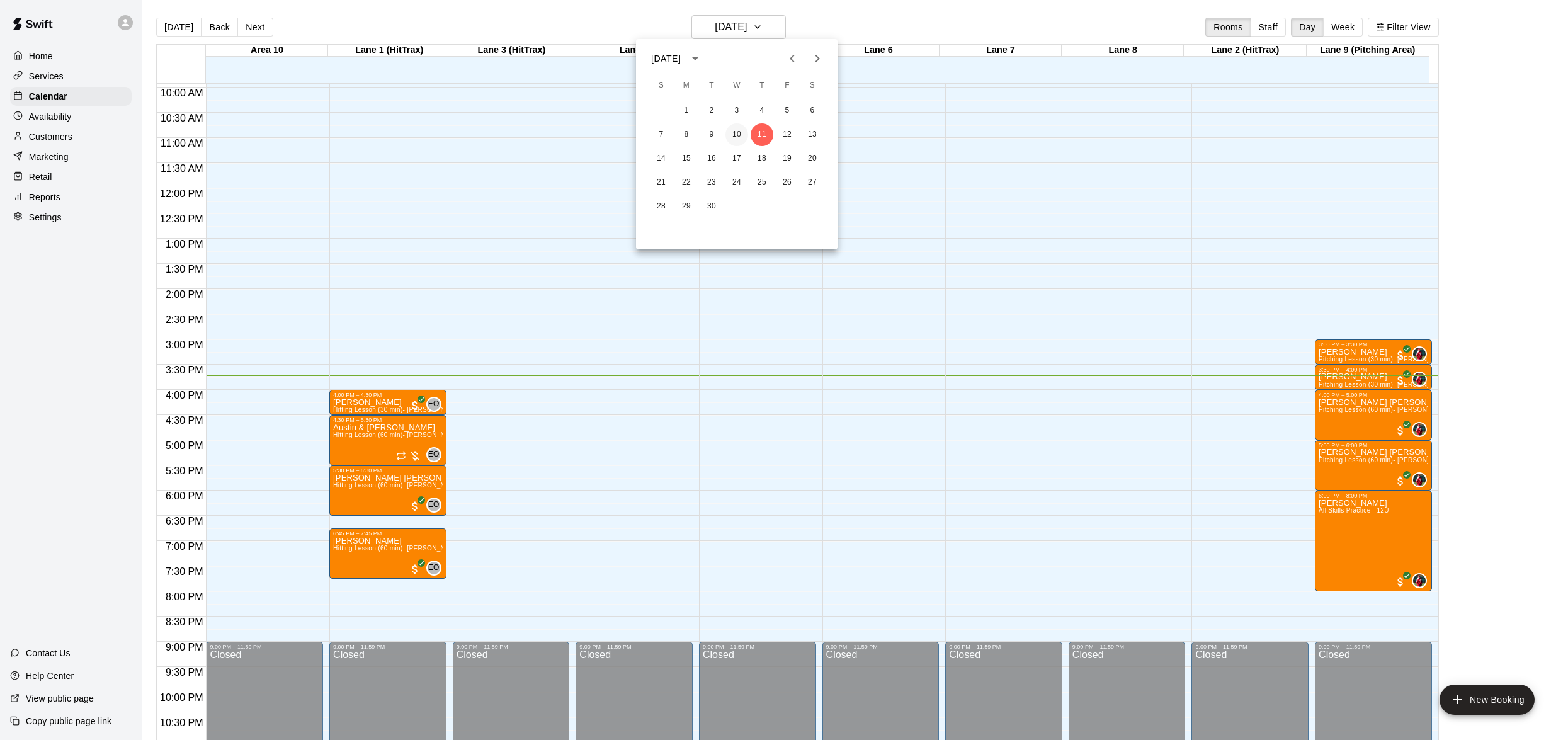
click at [736, 134] on button "10" at bounding box center [736, 135] width 23 height 23
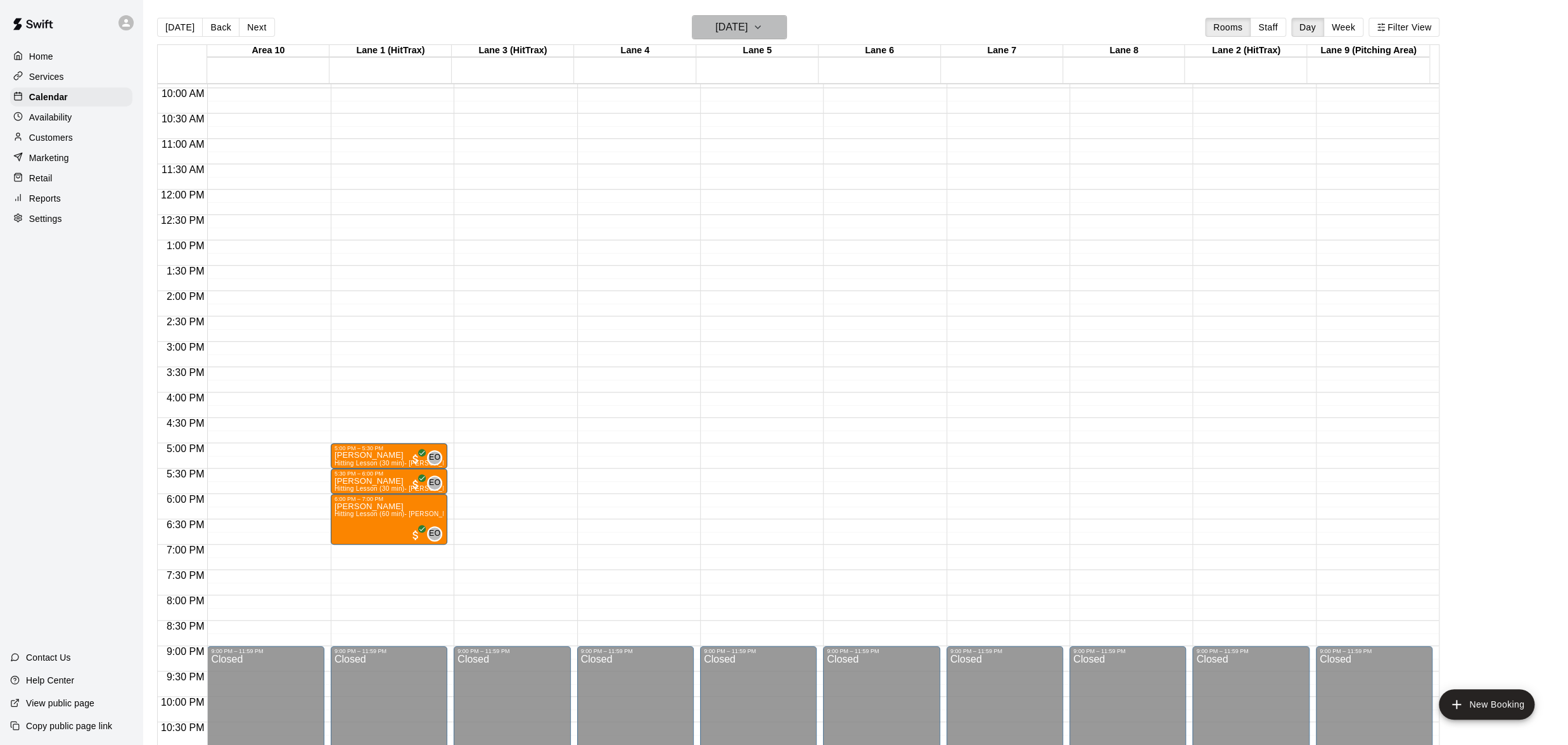
click at [763, 20] on icon "button" at bounding box center [757, 27] width 10 height 15
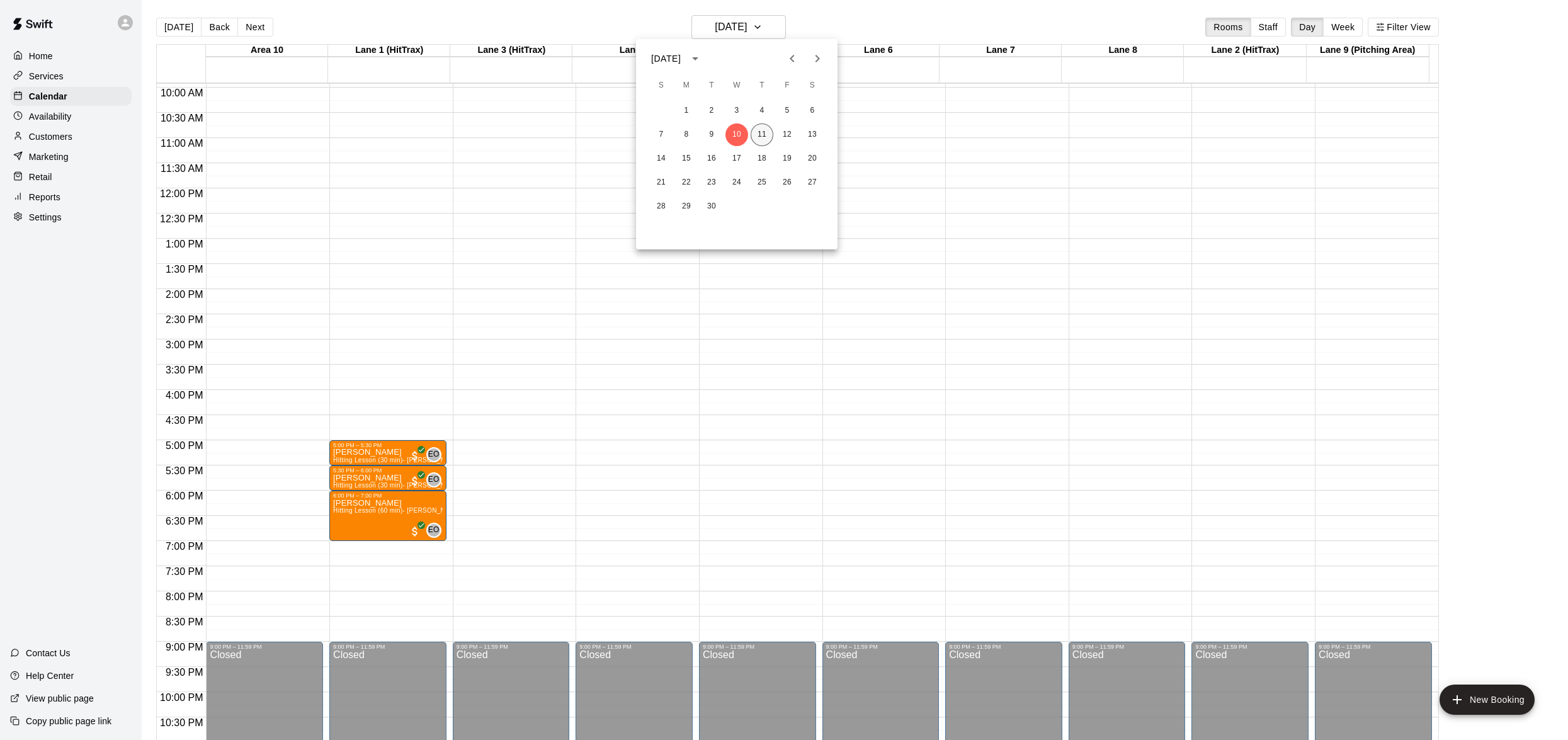
click at [760, 127] on button "11" at bounding box center [762, 135] width 23 height 23
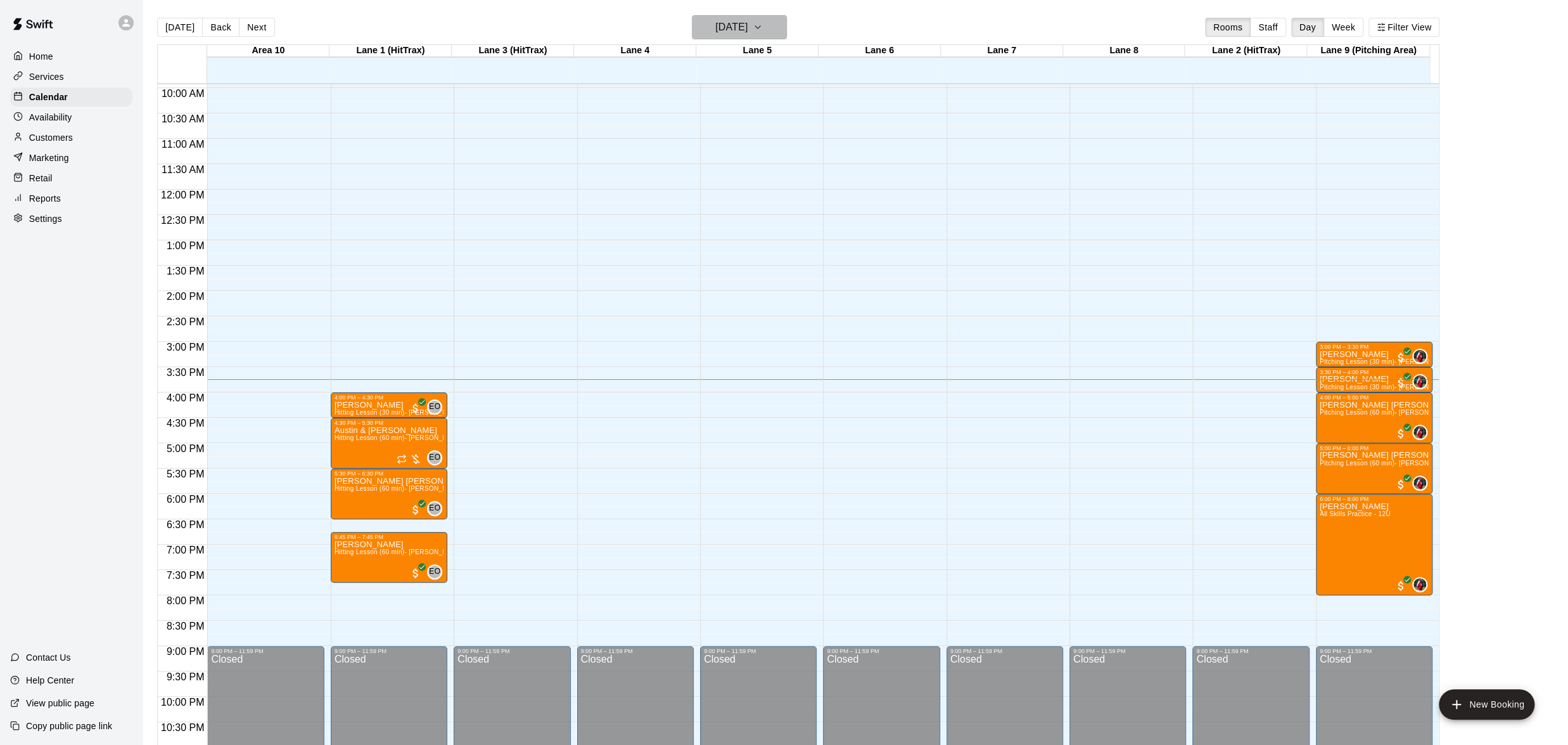
click at [763, 24] on icon "button" at bounding box center [757, 27] width 10 height 15
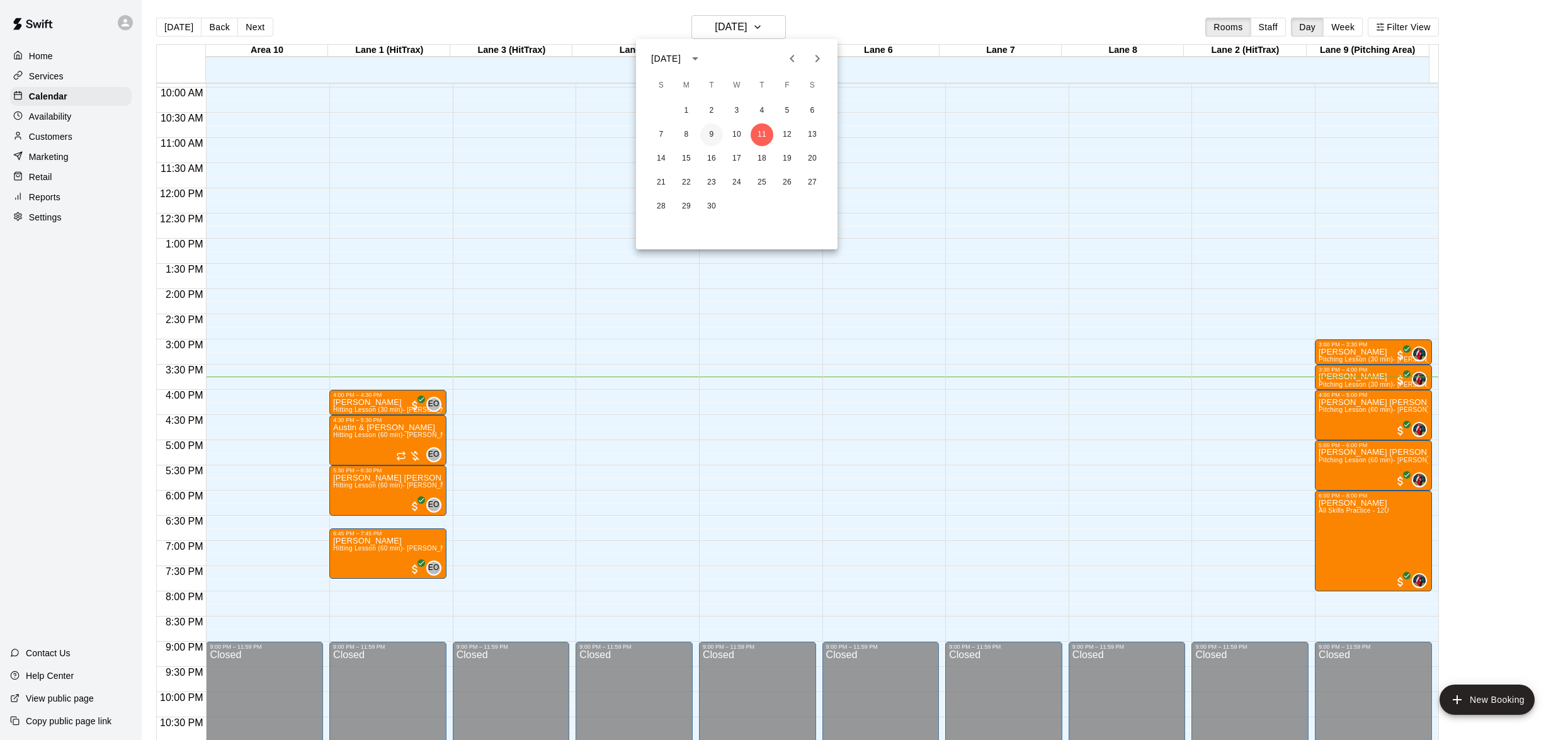
click at [715, 135] on button "9" at bounding box center [711, 135] width 23 height 23
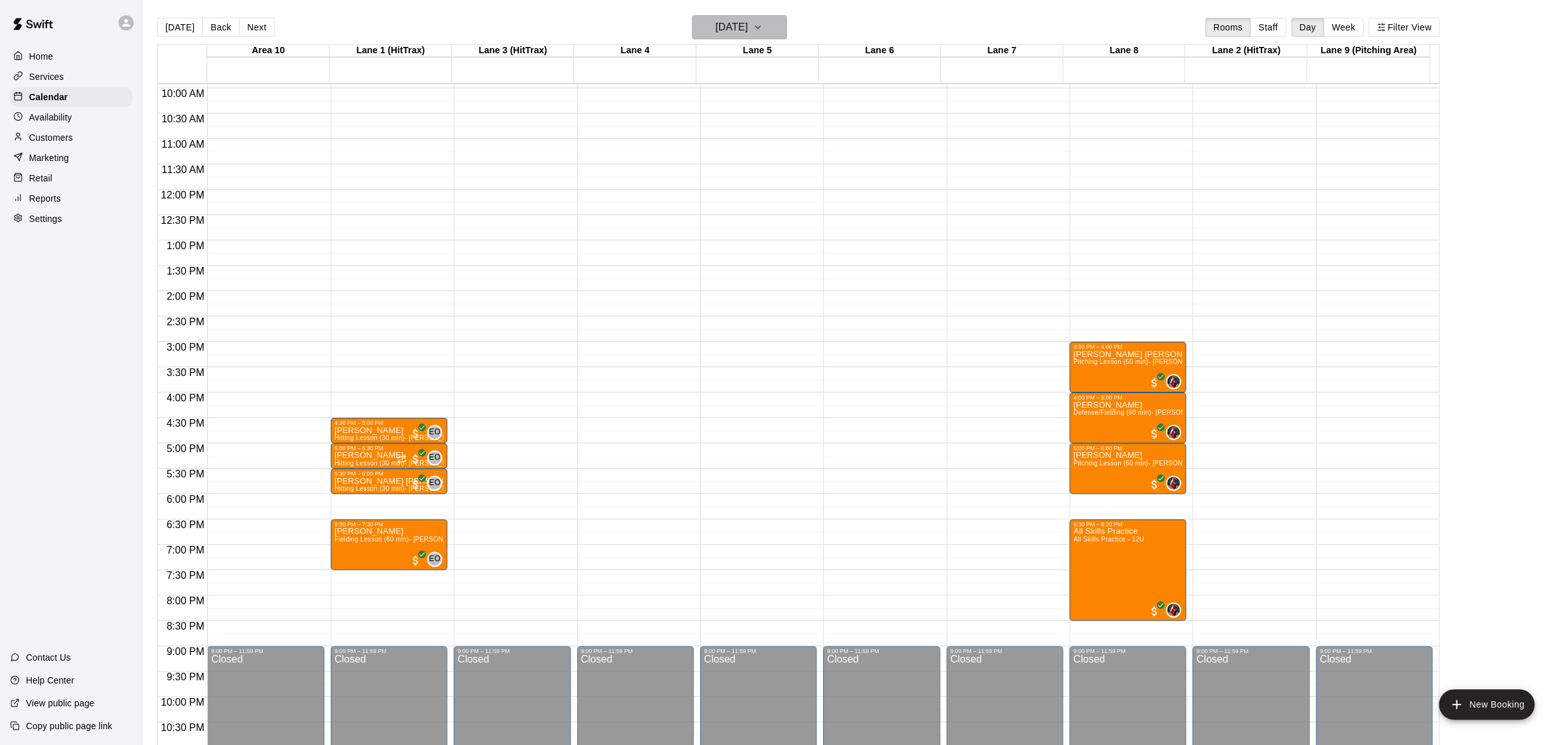
click at [774, 27] on button "[DATE]" at bounding box center [739, 27] width 95 height 24
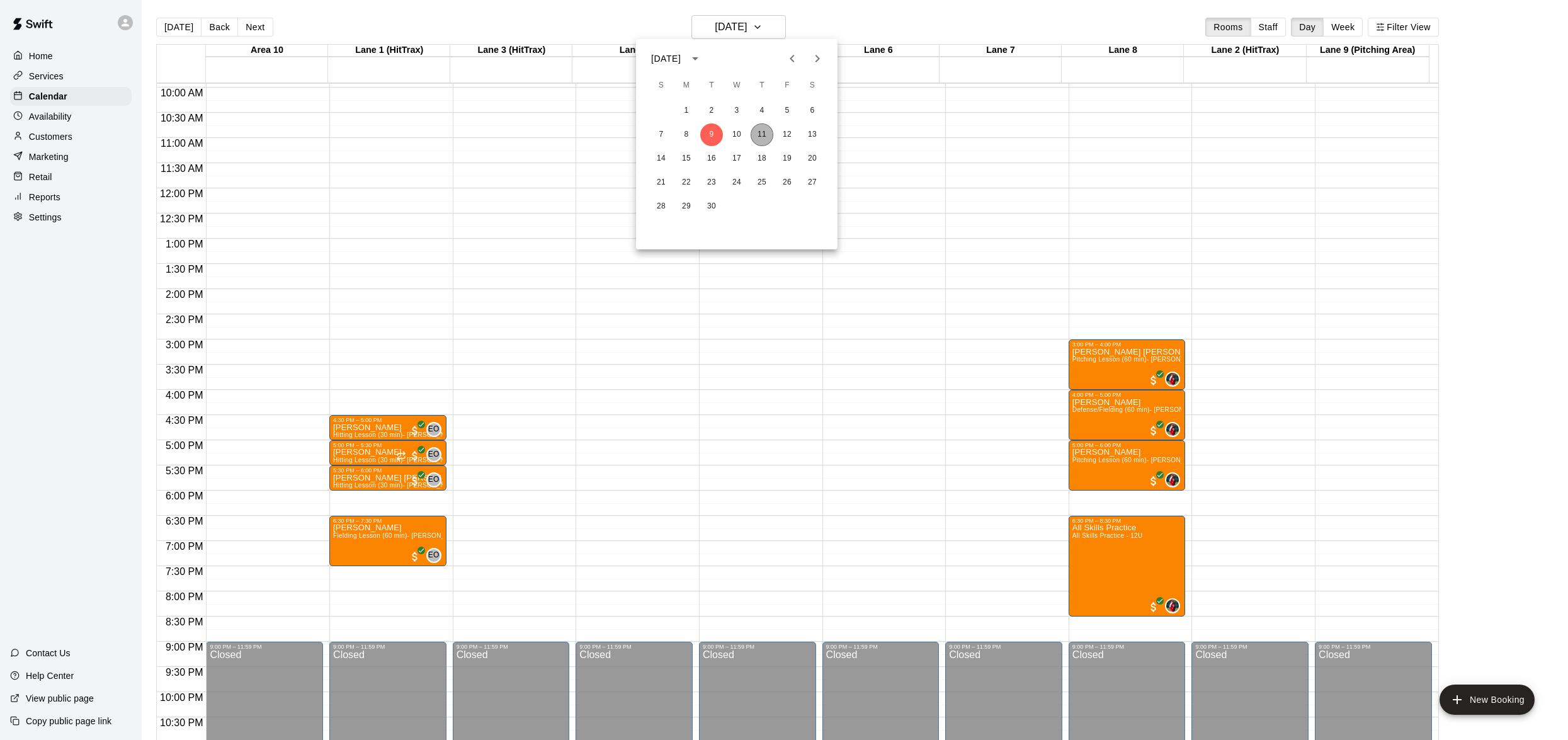
click at [764, 130] on button "11" at bounding box center [762, 135] width 23 height 23
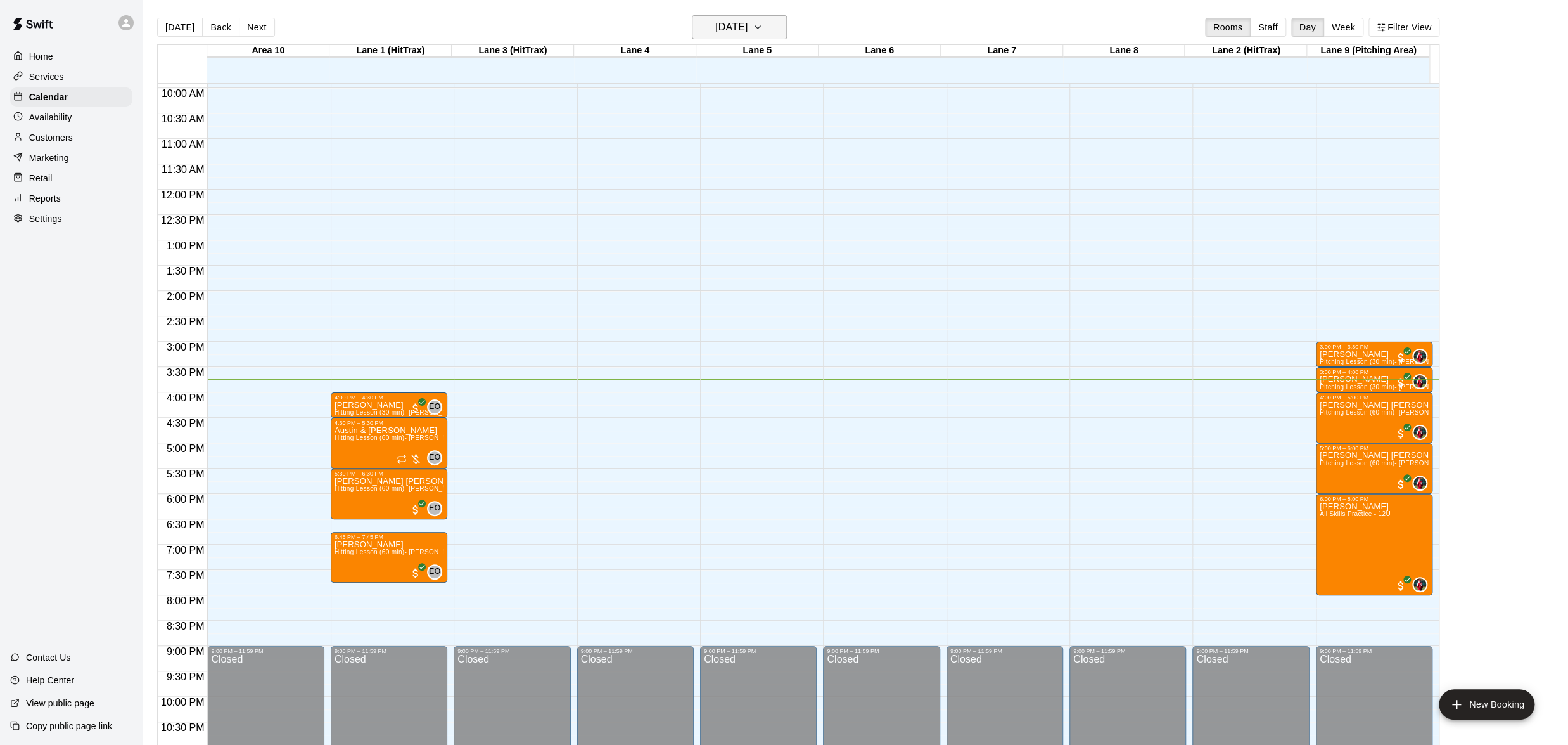
click at [763, 20] on icon "button" at bounding box center [757, 27] width 10 height 15
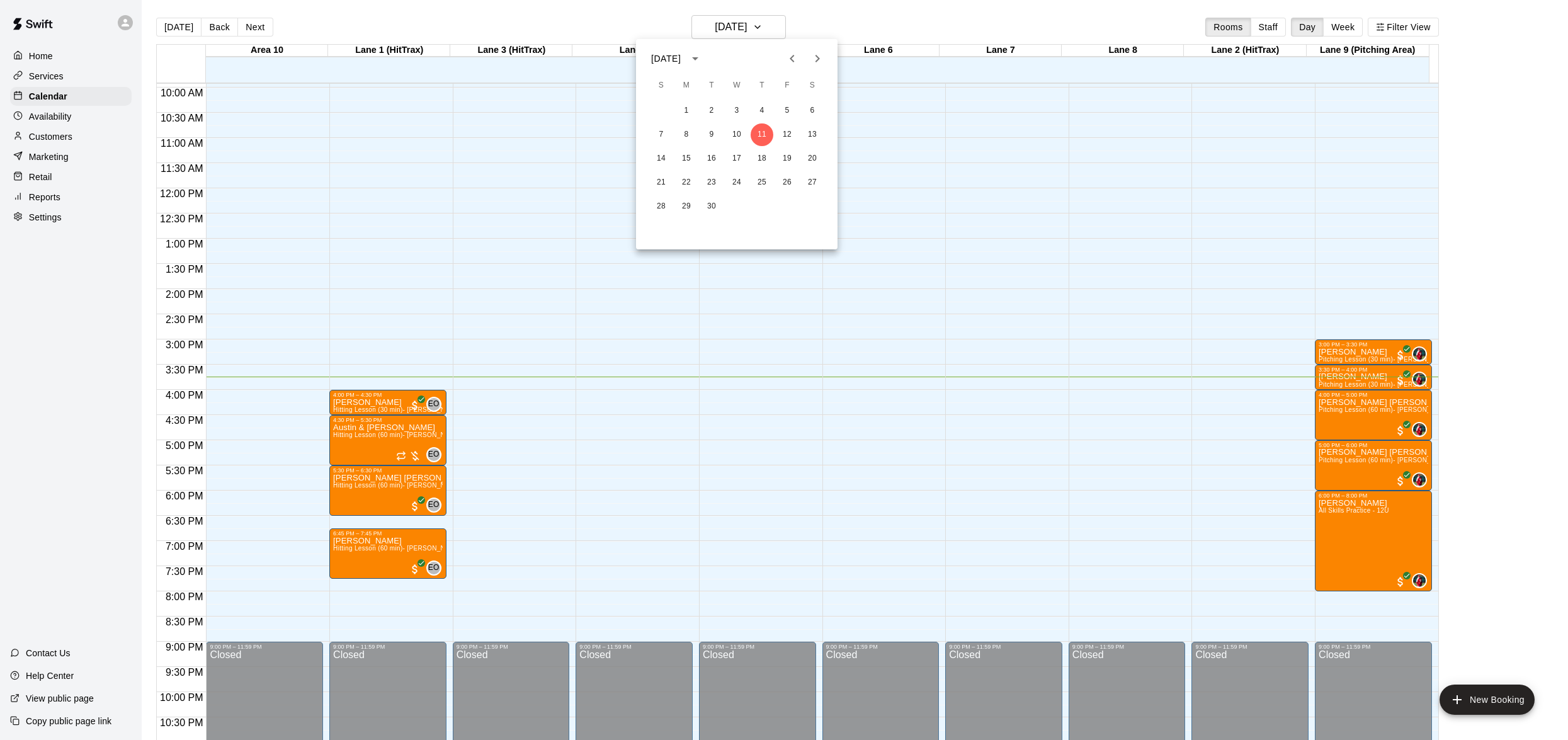
click at [787, 18] on div at bounding box center [784, 370] width 1568 height 740
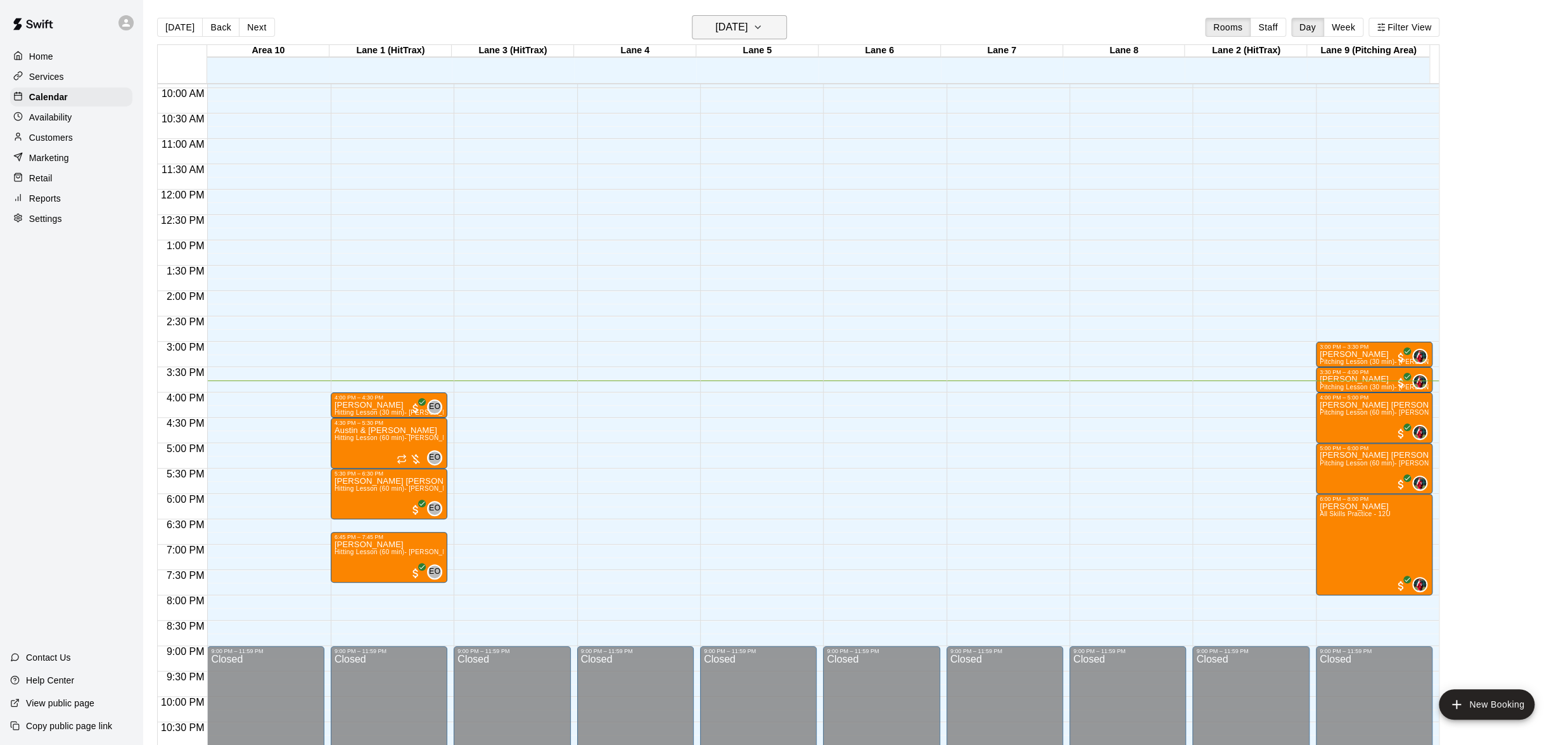
click at [763, 21] on icon "button" at bounding box center [757, 27] width 10 height 15
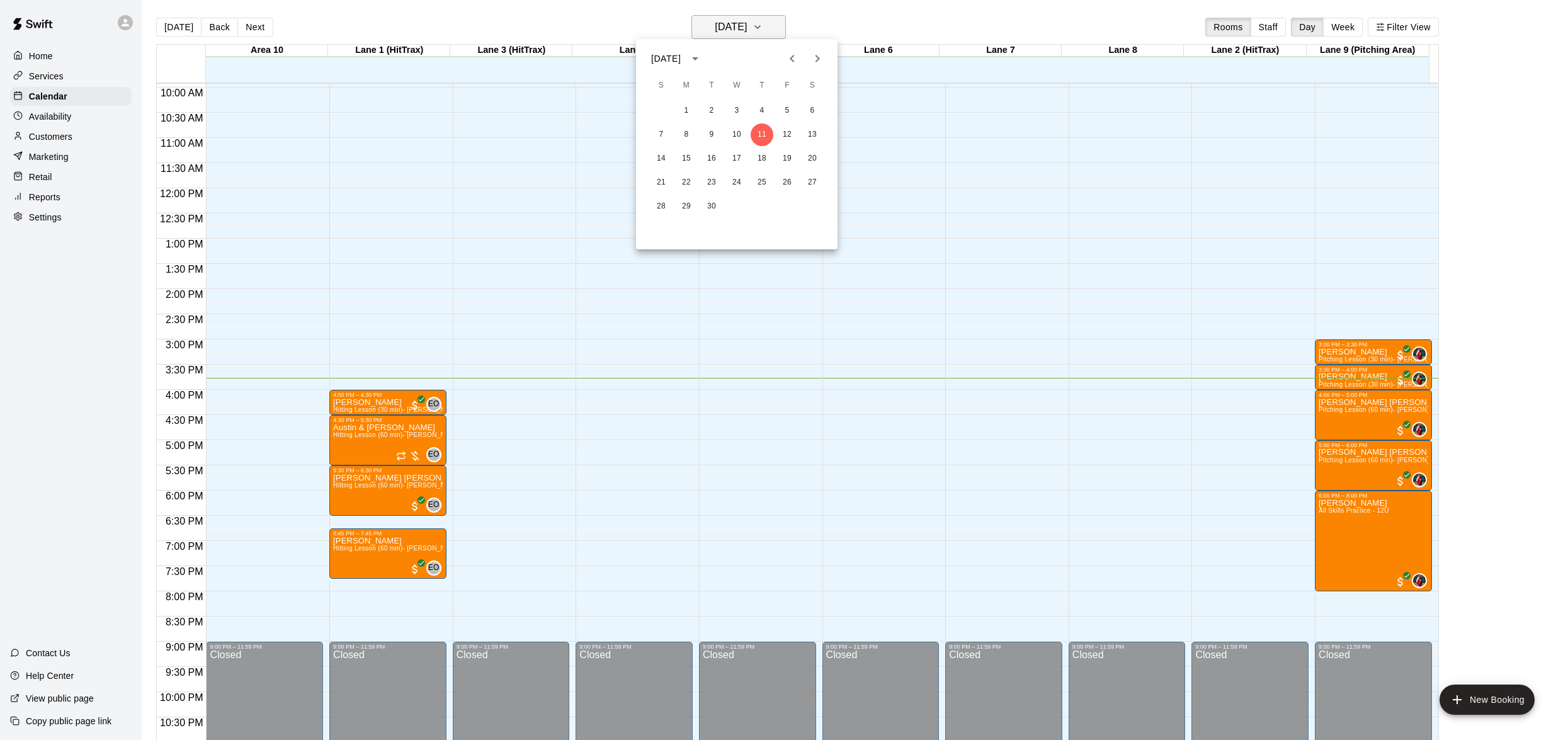
click at [775, 21] on div at bounding box center [784, 370] width 1568 height 740
